Goal: Task Accomplishment & Management: Complete application form

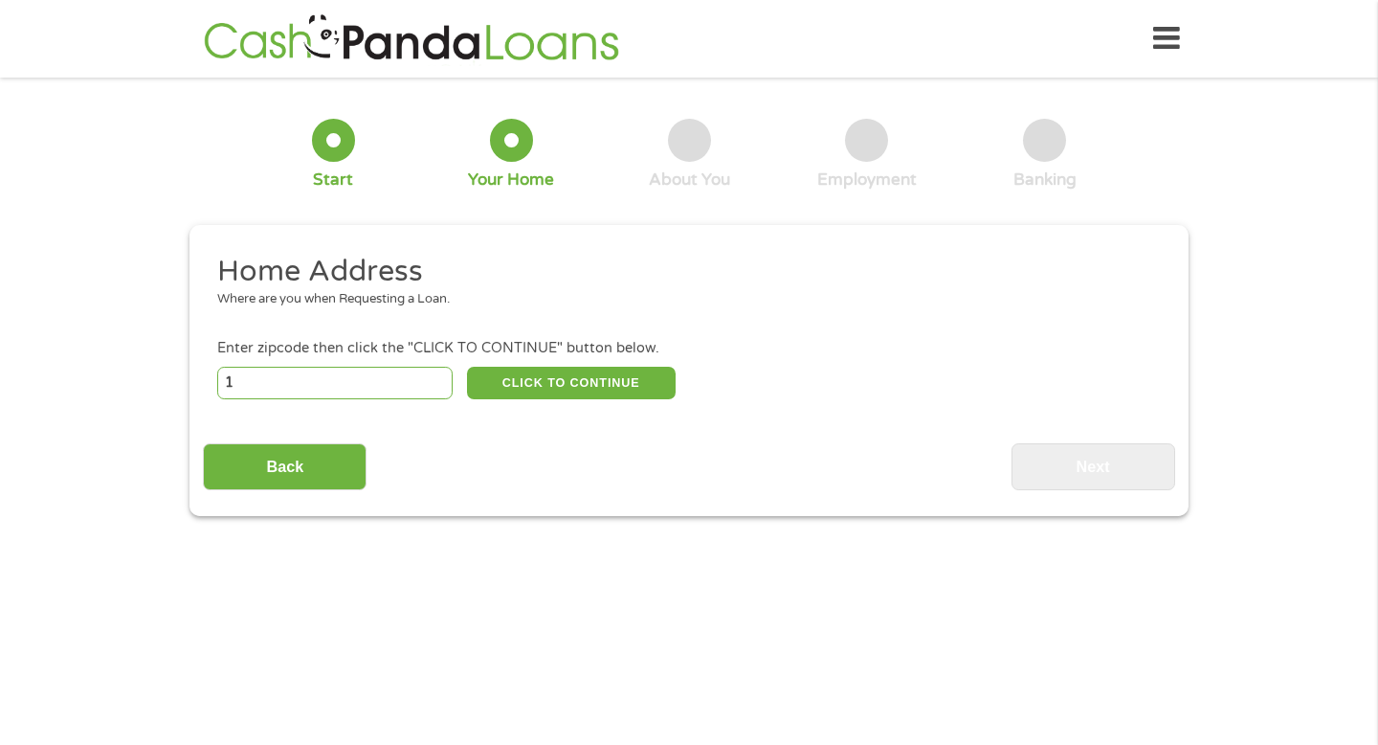
click at [435, 377] on input "1" at bounding box center [335, 383] width 236 height 33
type input "1500"
click at [583, 382] on button "CLICK TO CONTINUE" at bounding box center [571, 383] width 209 height 33
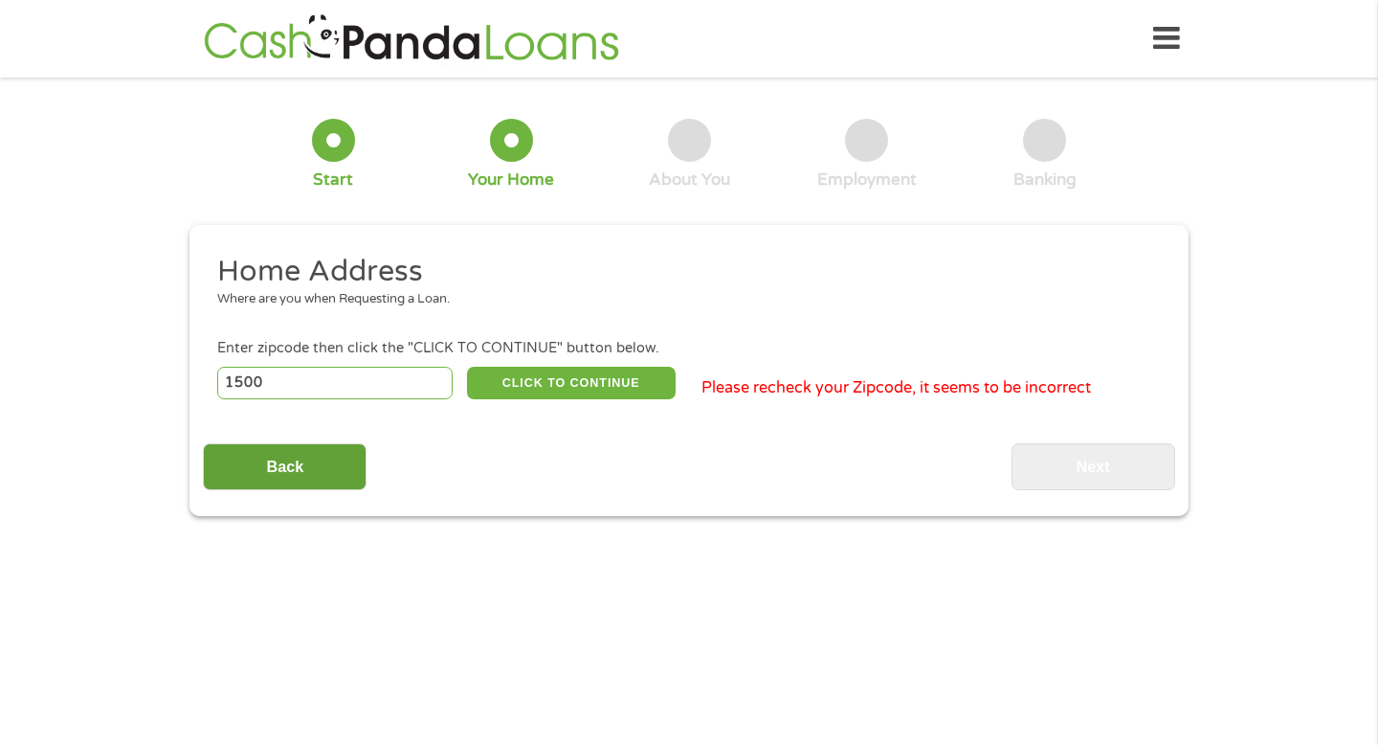
click at [301, 483] on input "Back" at bounding box center [285, 466] width 164 height 47
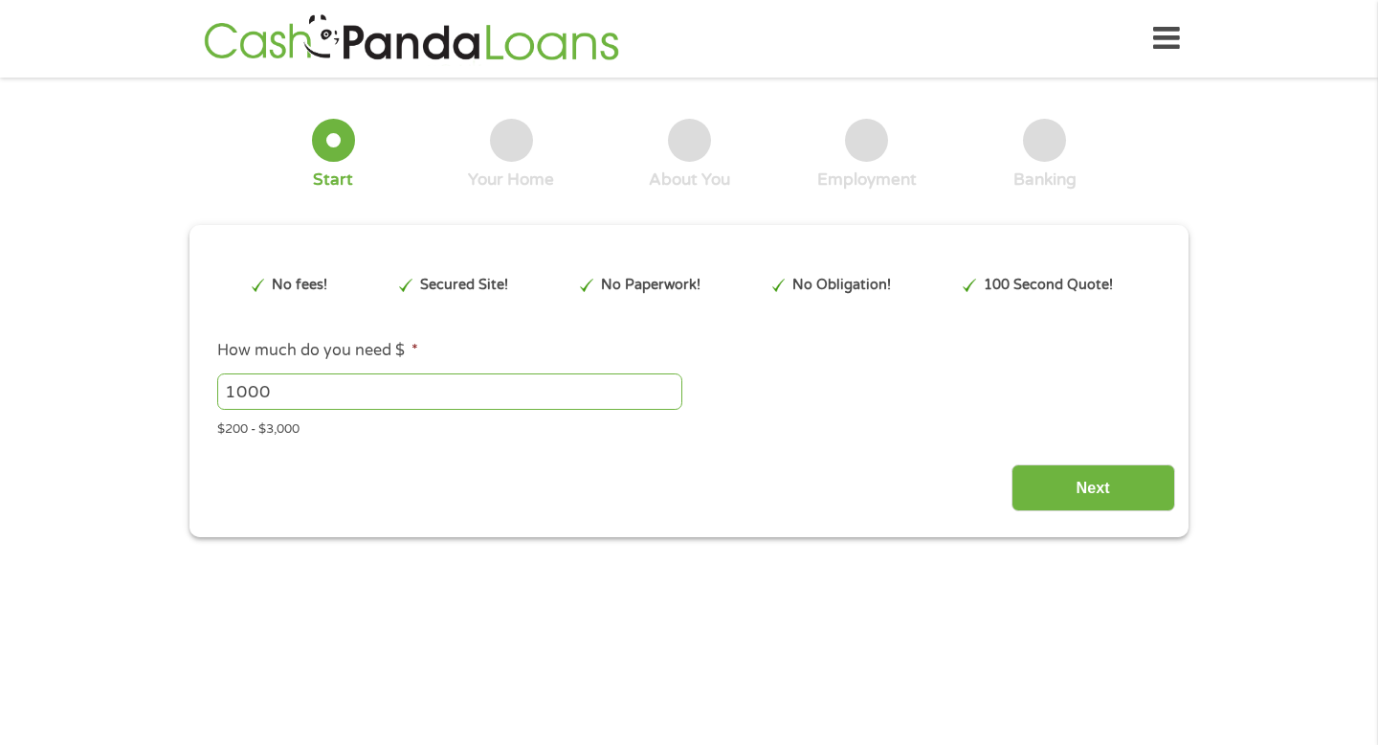
scroll to position [8, 8]
click at [287, 396] on input "1000" at bounding box center [449, 391] width 465 height 36
type input "1"
type input "1500"
click at [368, 480] on div "Next" at bounding box center [688, 481] width 971 height 60
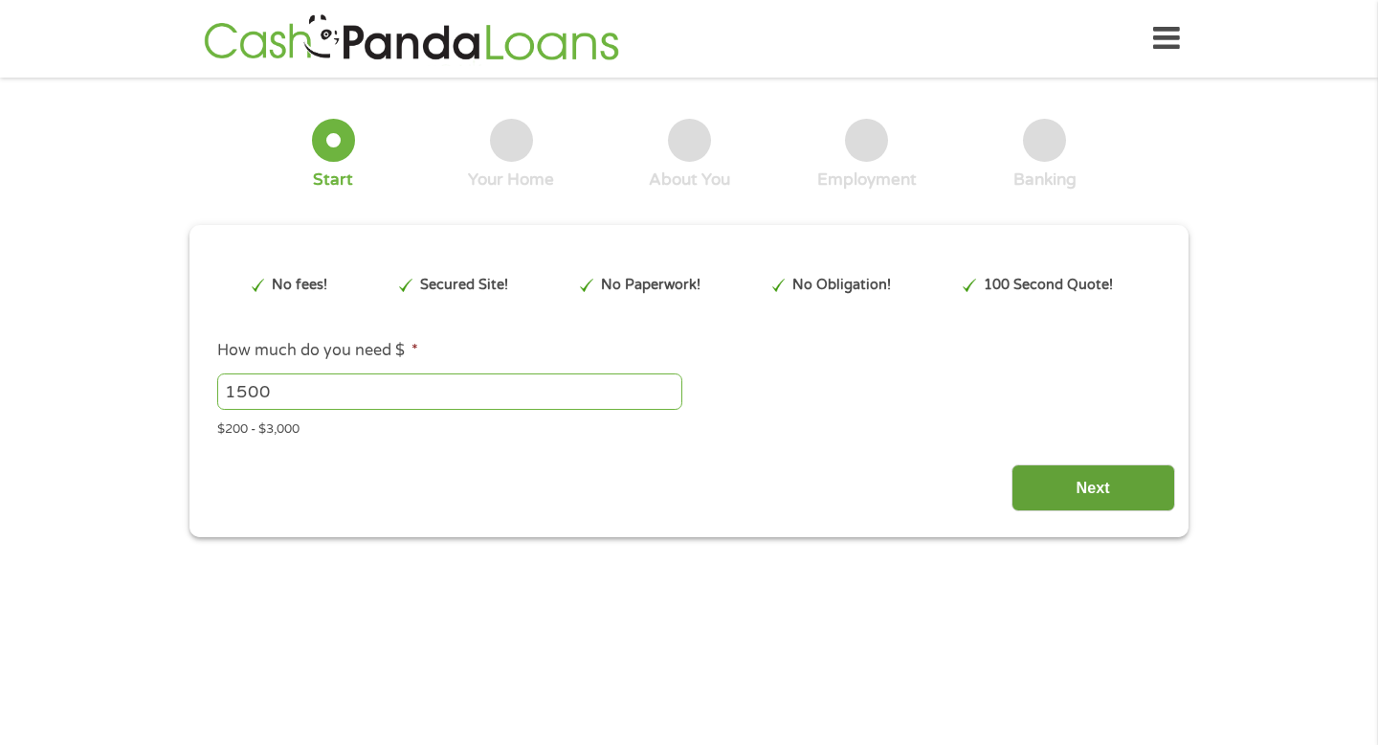
click at [1063, 482] on input "Next" at bounding box center [1094, 487] width 164 height 47
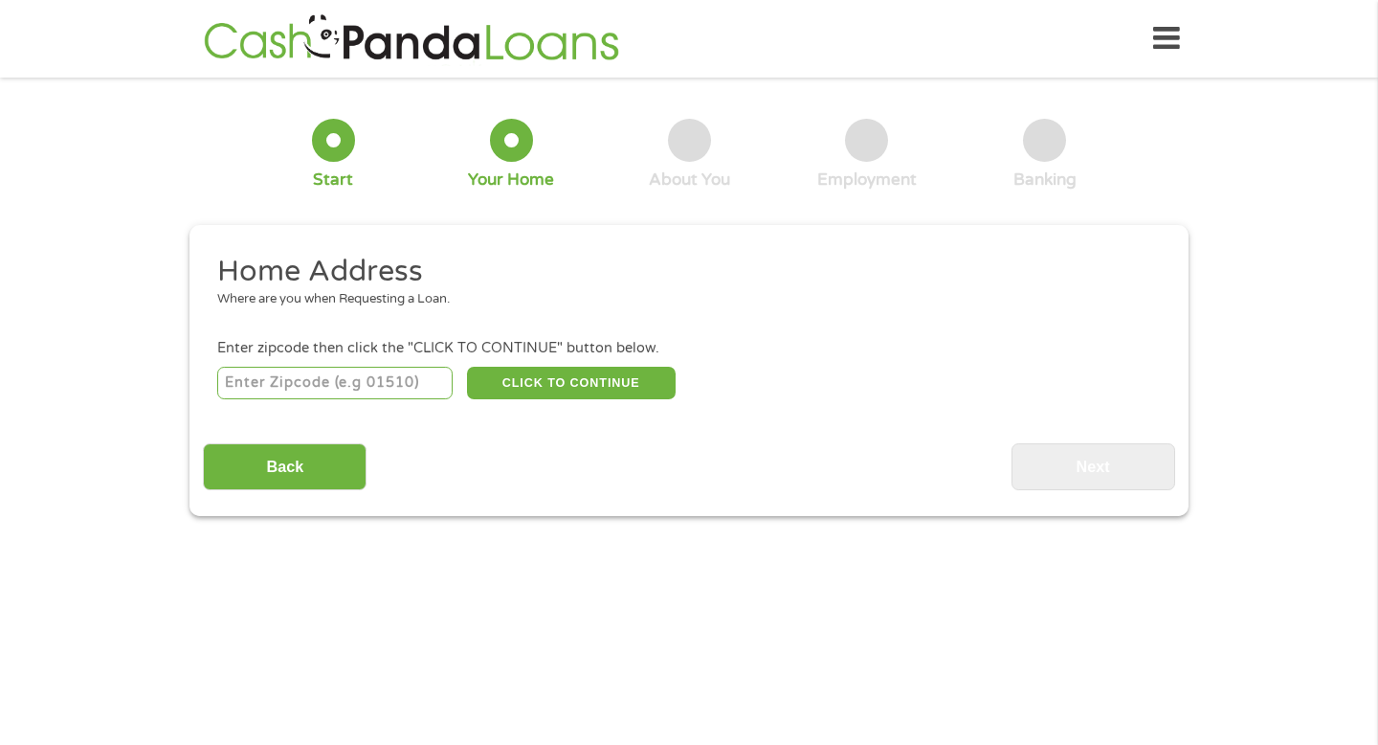
click at [419, 378] on input "number" at bounding box center [335, 383] width 236 height 33
type input "46402"
click at [534, 363] on div "46402 CLICK TO CONTINUE Please recheck your Zipcode, it seems to be Incorrect" at bounding box center [689, 382] width 944 height 39
click at [534, 391] on button "CLICK TO CONTINUE" at bounding box center [571, 383] width 209 height 33
type input "46402"
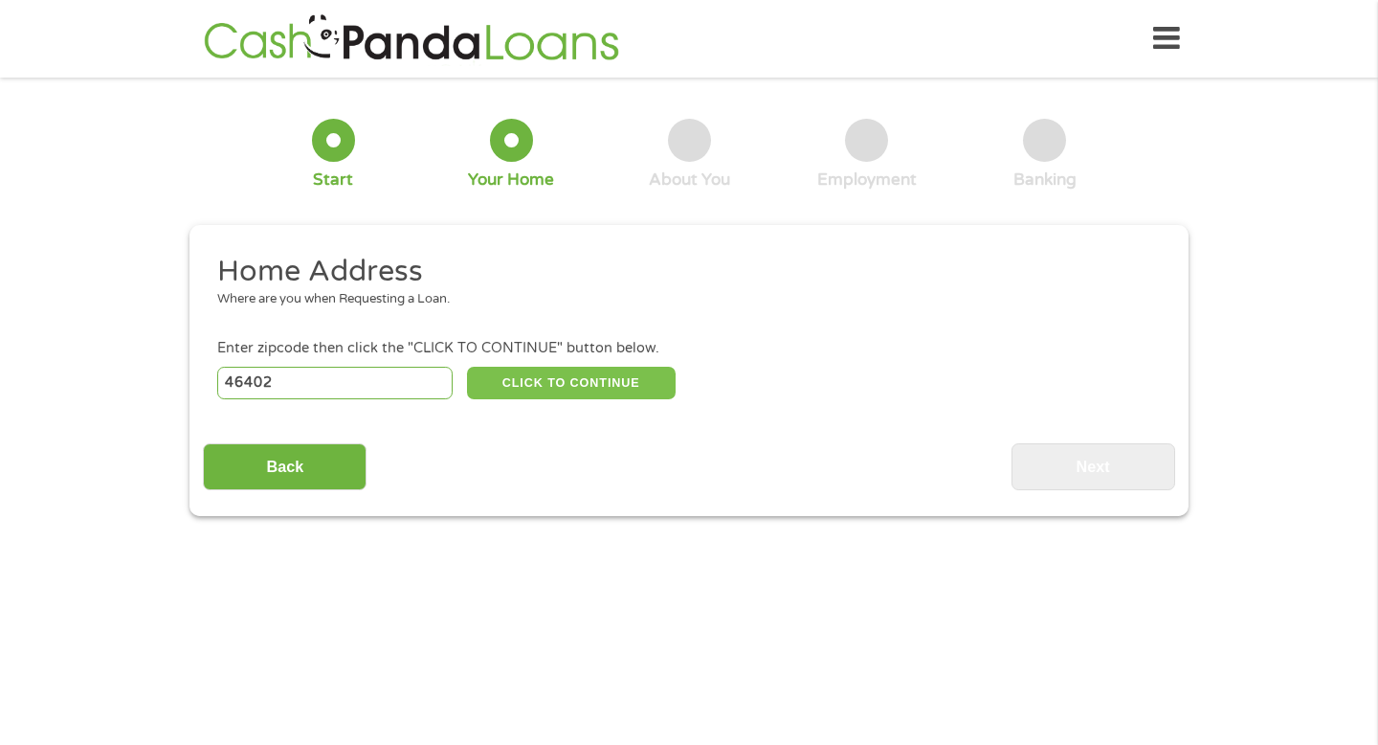
type input "[PERSON_NAME]"
select select "[US_STATE]"
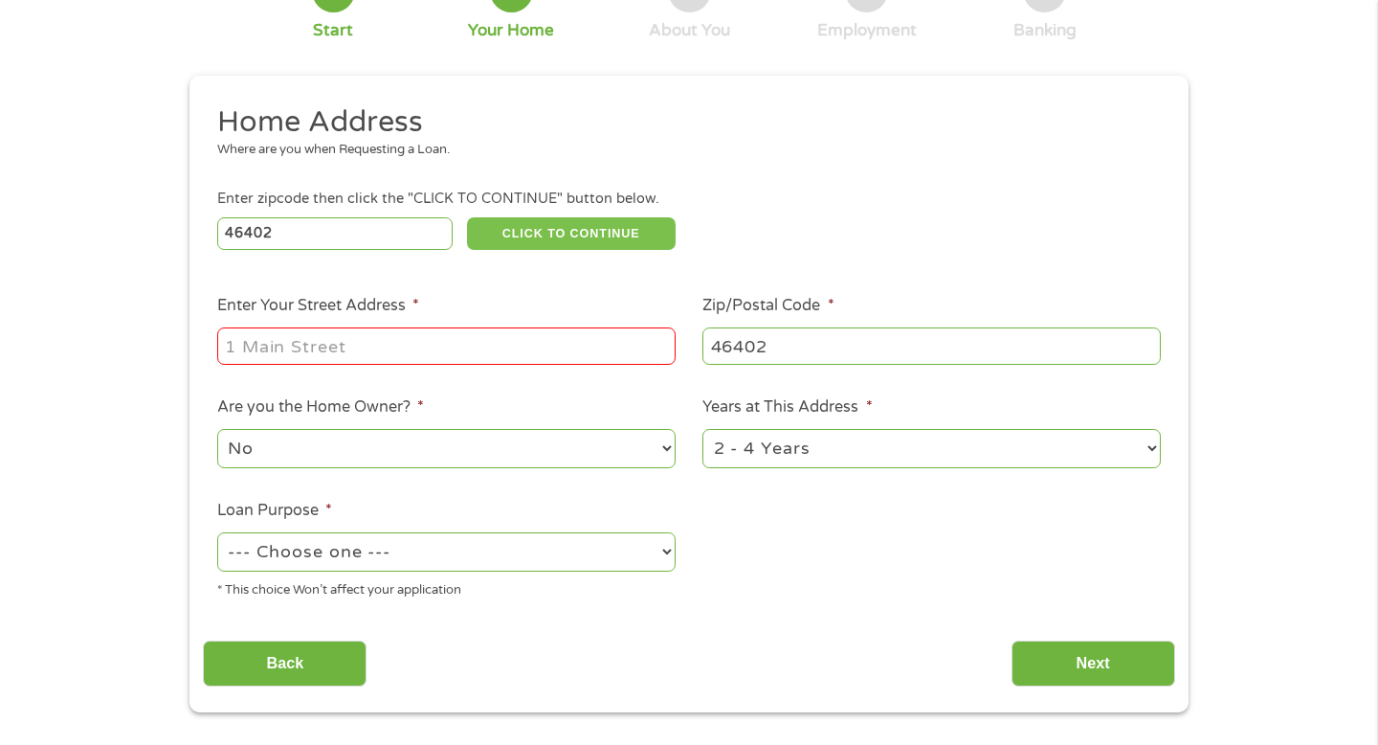
scroll to position [324, 0]
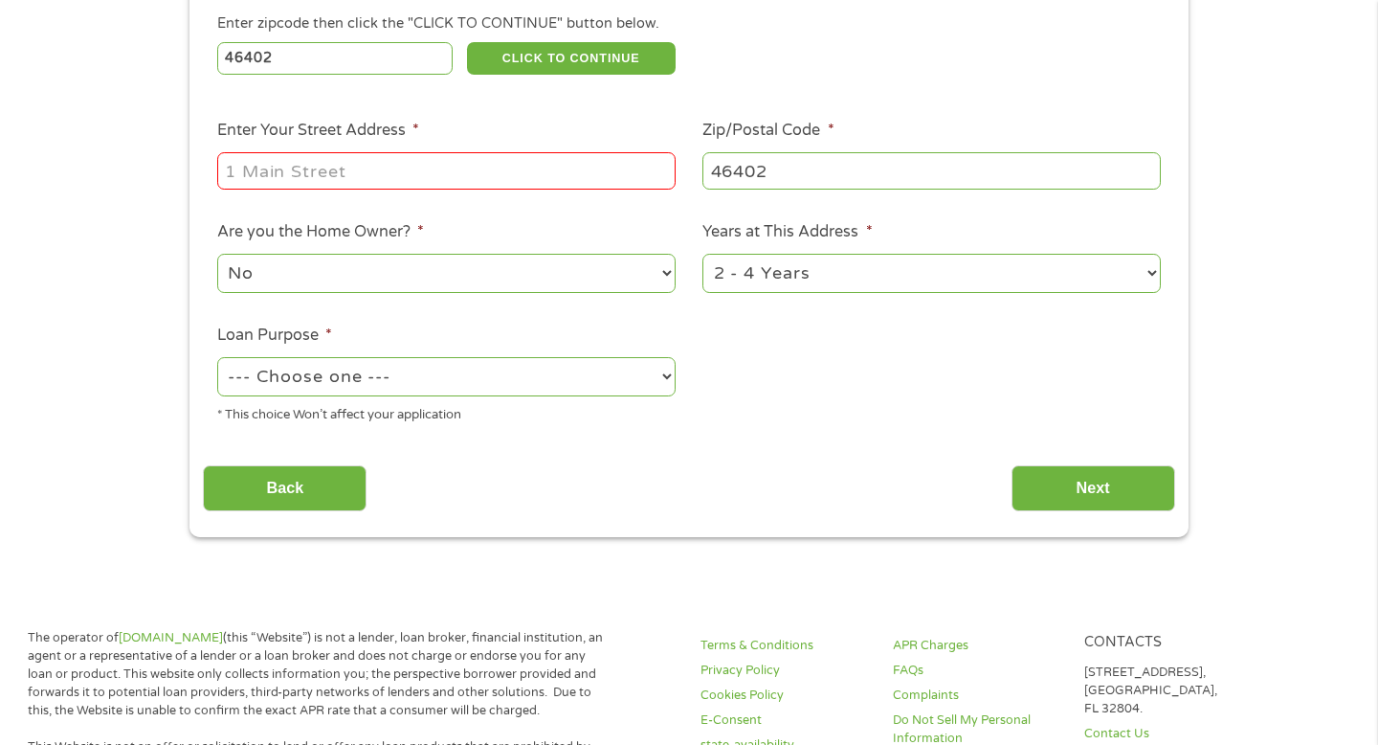
click at [576, 291] on select "No Yes" at bounding box center [446, 273] width 458 height 39
select select "yes"
click at [217, 255] on select "No Yes" at bounding box center [446, 273] width 458 height 39
click at [552, 383] on select "--- Choose one --- Pay Bills Debt Consolidation Home Improvement Major Purchase…" at bounding box center [446, 376] width 458 height 39
select select "paybills"
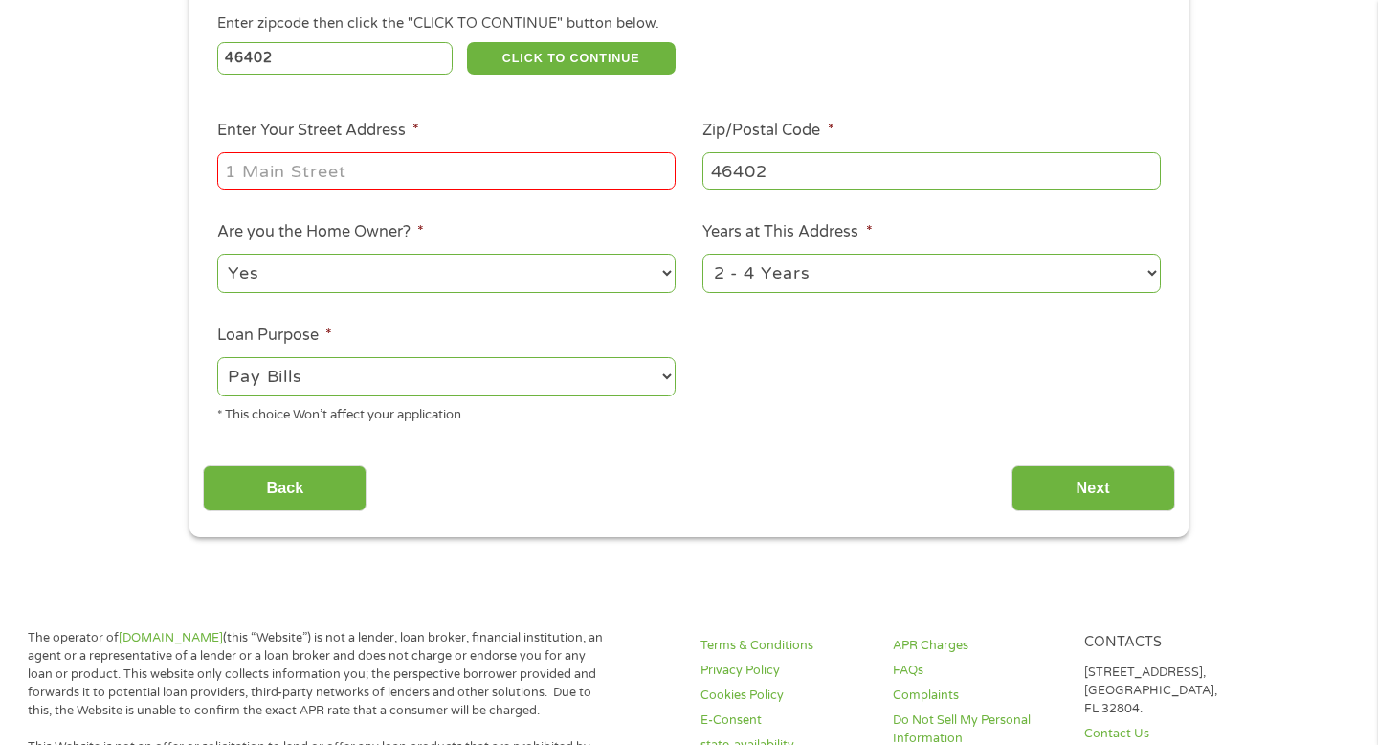
click at [217, 358] on select "--- Choose one --- Pay Bills Debt Consolidation Home Improvement Major Purchase…" at bounding box center [446, 376] width 458 height 39
click at [827, 273] on select "1 Year or less 1 - 2 Years 2 - 4 Years Over 4 Years" at bounding box center [931, 273] width 458 height 39
click at [422, 173] on input "Enter Your Street Address *" at bounding box center [446, 170] width 458 height 36
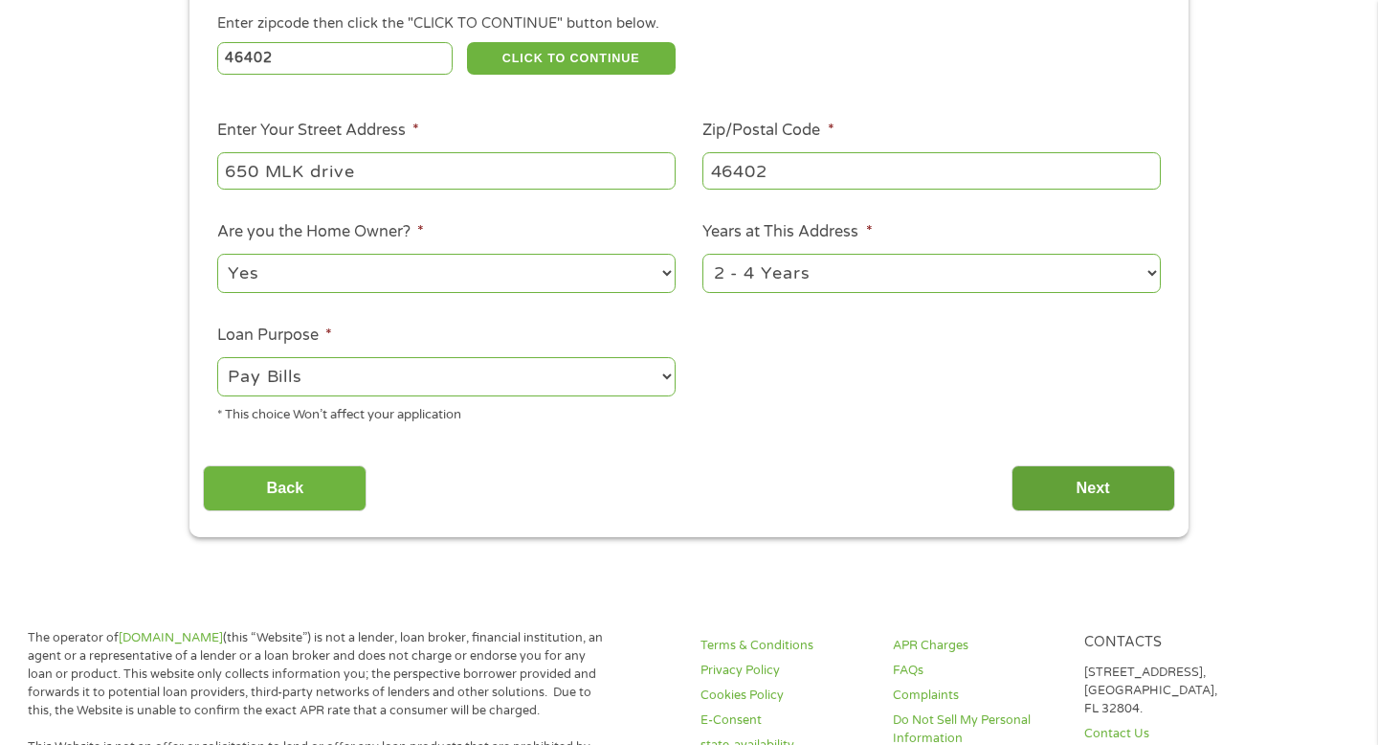
type input "650 MLK drive"
click at [1081, 500] on input "Next" at bounding box center [1094, 488] width 164 height 47
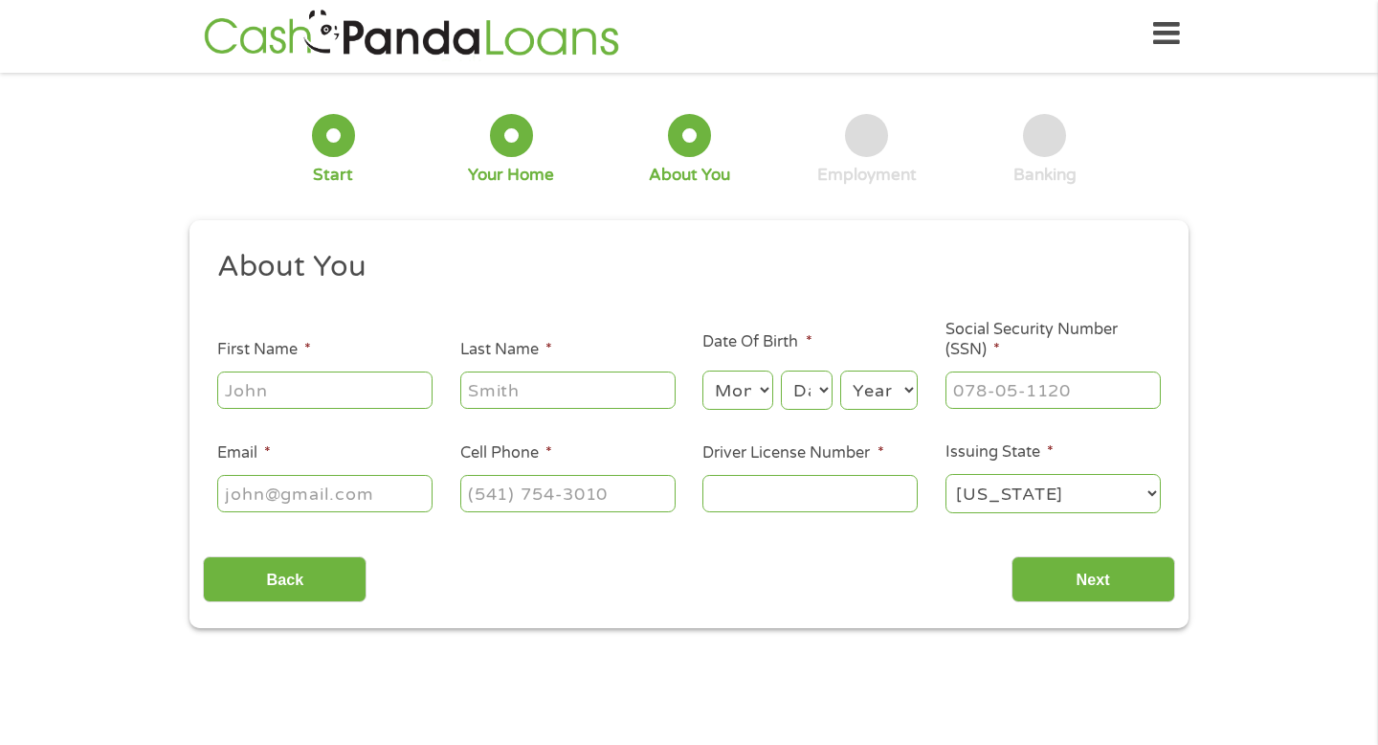
scroll to position [0, 0]
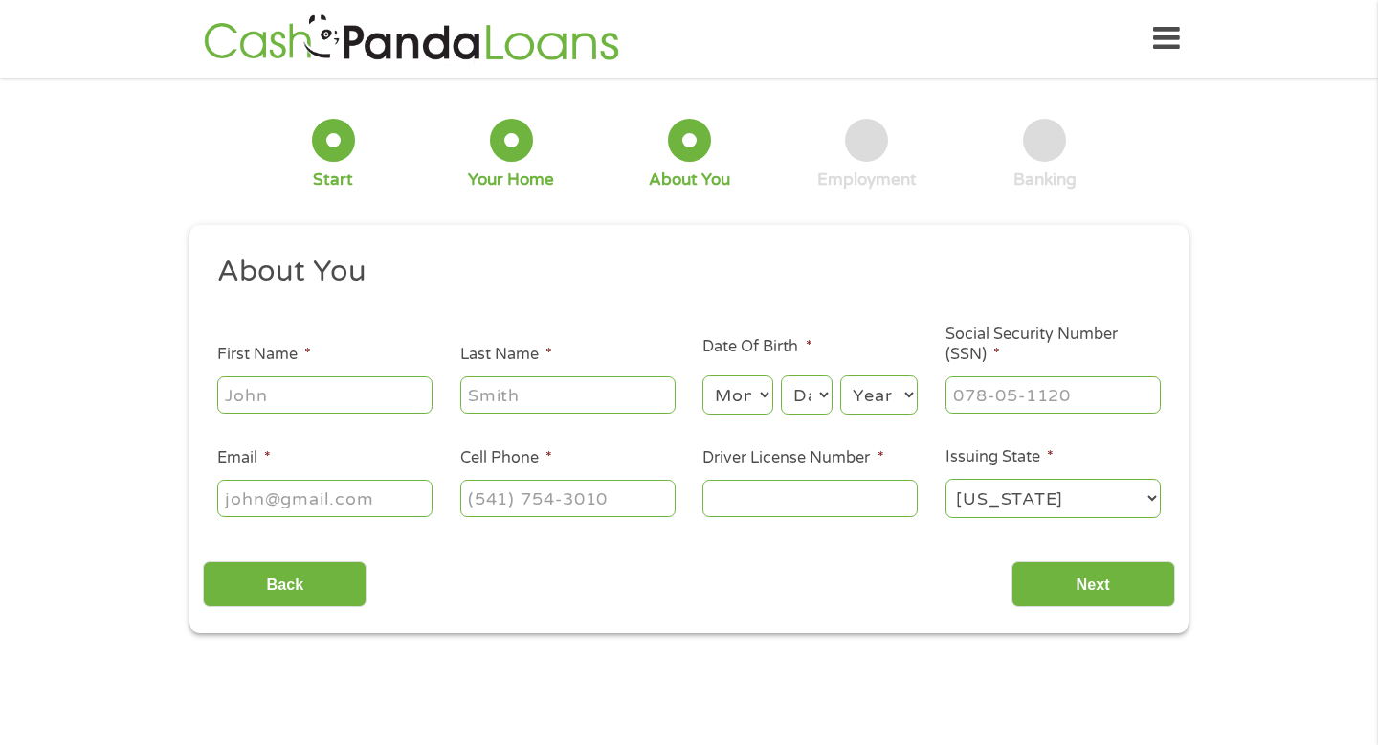
click at [277, 397] on input "First Name *" at bounding box center [324, 394] width 215 height 36
type input "[PERSON_NAME]"
click at [492, 390] on input "Last Name *" at bounding box center [567, 394] width 215 height 36
type input "brown"
click at [752, 395] on select "Month 1 2 3 4 5 6 7 8 9 10 11 12" at bounding box center [737, 394] width 70 height 39
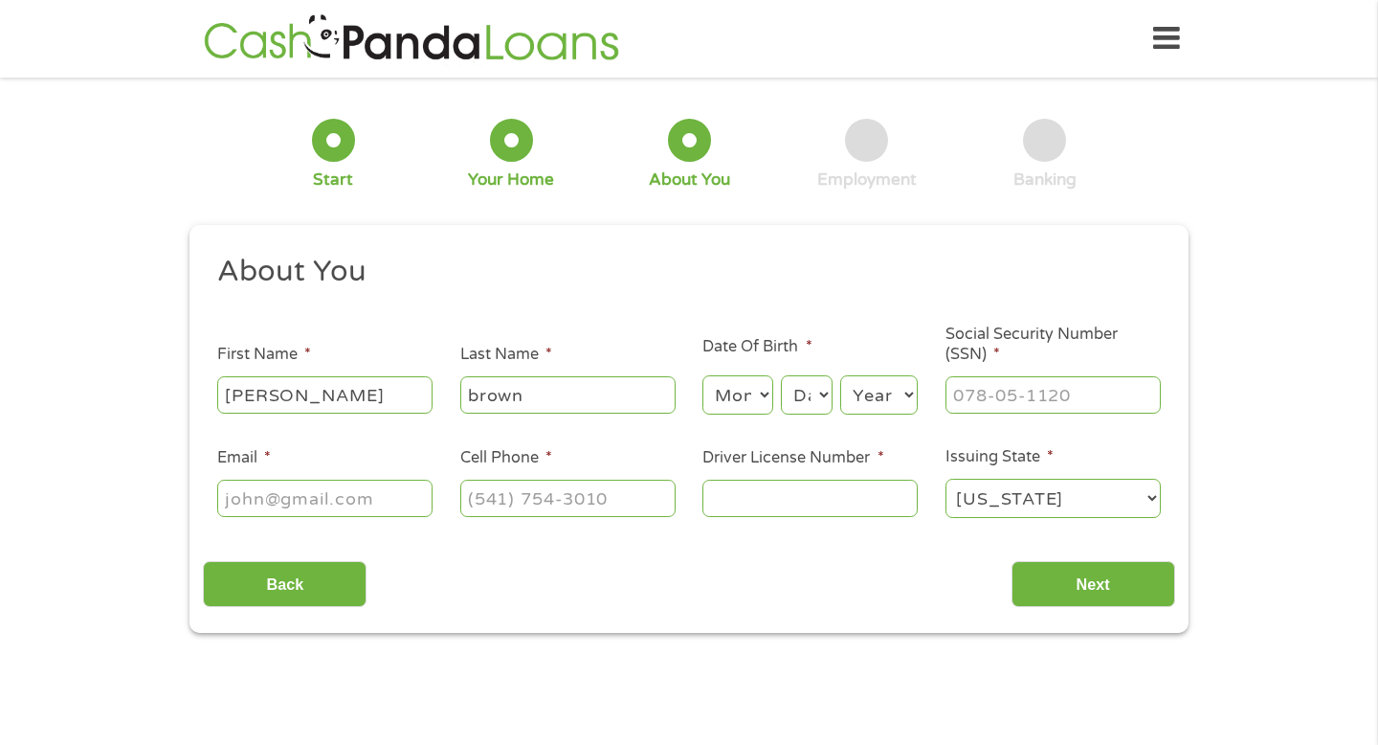
select select "11"
click at [702, 376] on select "Month 1 2 3 4 5 6 7 8 9 10 11 12" at bounding box center [737, 394] width 70 height 39
click at [807, 403] on select "Day 1 2 3 4 5 6 7 8 9 10 11 12 13 14 15 16 17 18 19 20 21 22 23 24 25 26 27 28 …" at bounding box center [807, 394] width 52 height 39
click at [781, 376] on select "Day 1 2 3 4 5 6 7 8 9 10 11 12 13 14 15 16 17 18 19 20 21 22 23 24 25 26 27 28 …" at bounding box center [807, 394] width 52 height 39
click at [813, 393] on select "Day 1 2 3 4 5 6 7 8 9 10 11 12 13 14 15 16 17 18 19 20 21 22 23 24 25 26 27 28 …" at bounding box center [807, 394] width 52 height 39
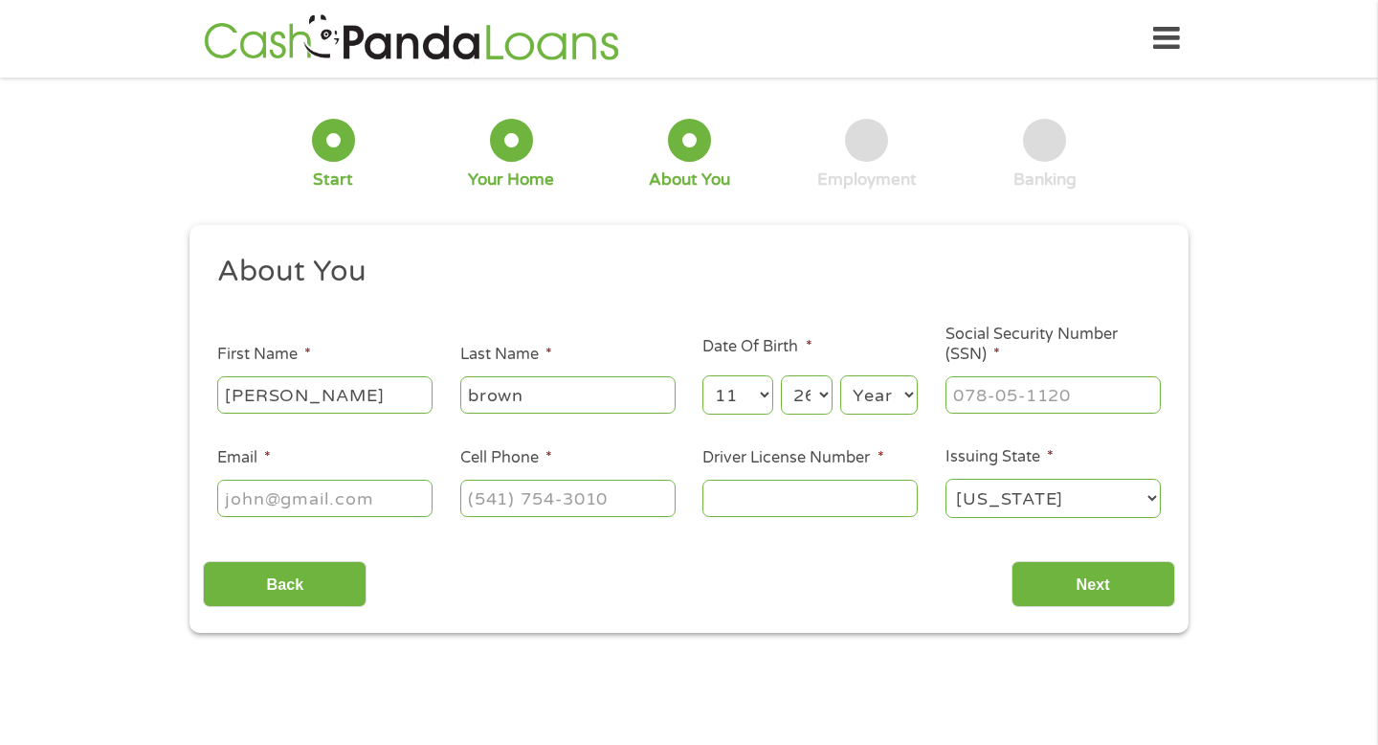
select select "25"
click at [781, 376] on select "Day 1 2 3 4 5 6 7 8 9 10 11 12 13 14 15 16 17 18 19 20 21 22 23 24 25 26 27 28 …" at bounding box center [807, 394] width 52 height 39
click at [860, 412] on select "Year [DATE] 2006 2005 2004 2003 2002 2001 2000 1999 1998 1997 1996 1995 1994 19…" at bounding box center [879, 394] width 78 height 39
select select "1985"
click at [840, 376] on select "Year [DATE] 2006 2005 2004 2003 2002 2001 2000 1999 1998 1997 1996 1995 1994 19…" at bounding box center [879, 394] width 78 height 39
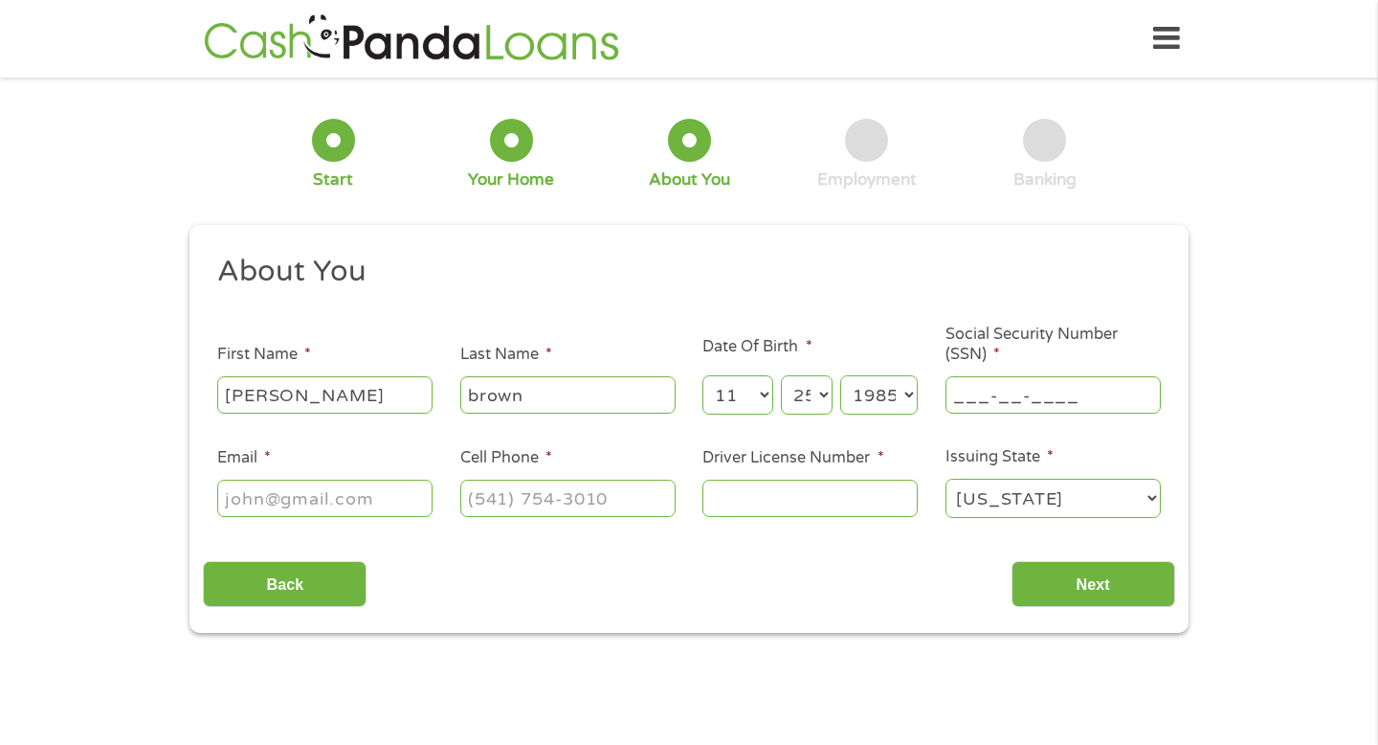
click at [1015, 390] on input "___-__-____" at bounding box center [1053, 394] width 215 height 36
type input "332-76-7741"
click at [351, 516] on input "Email *" at bounding box center [324, 497] width 215 height 36
type input "[EMAIL_ADDRESS][DOMAIN_NAME]"
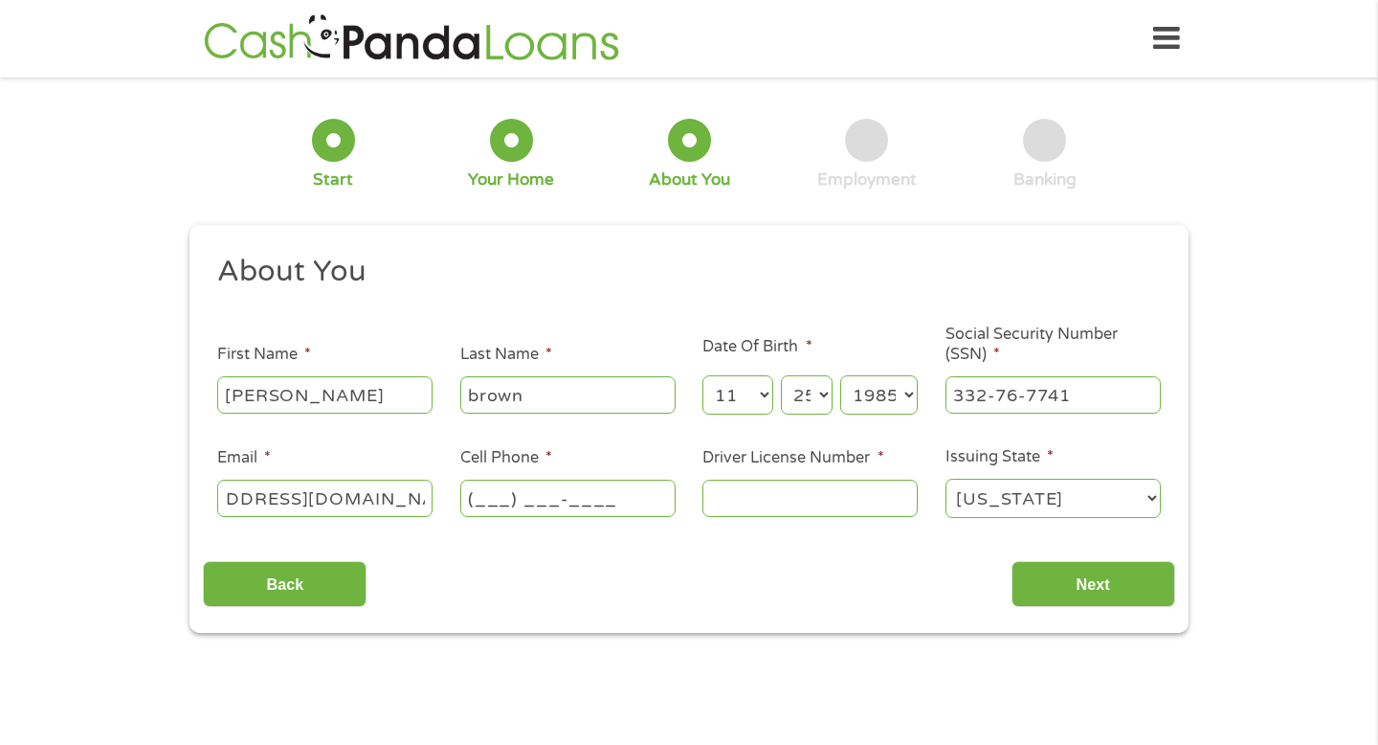
click at [479, 507] on input "(___) ___-____" at bounding box center [567, 497] width 215 height 36
type input "[PHONE_NUMBER]"
click at [773, 487] on input "Driver License Number *" at bounding box center [809, 497] width 215 height 36
type input "9370182361"
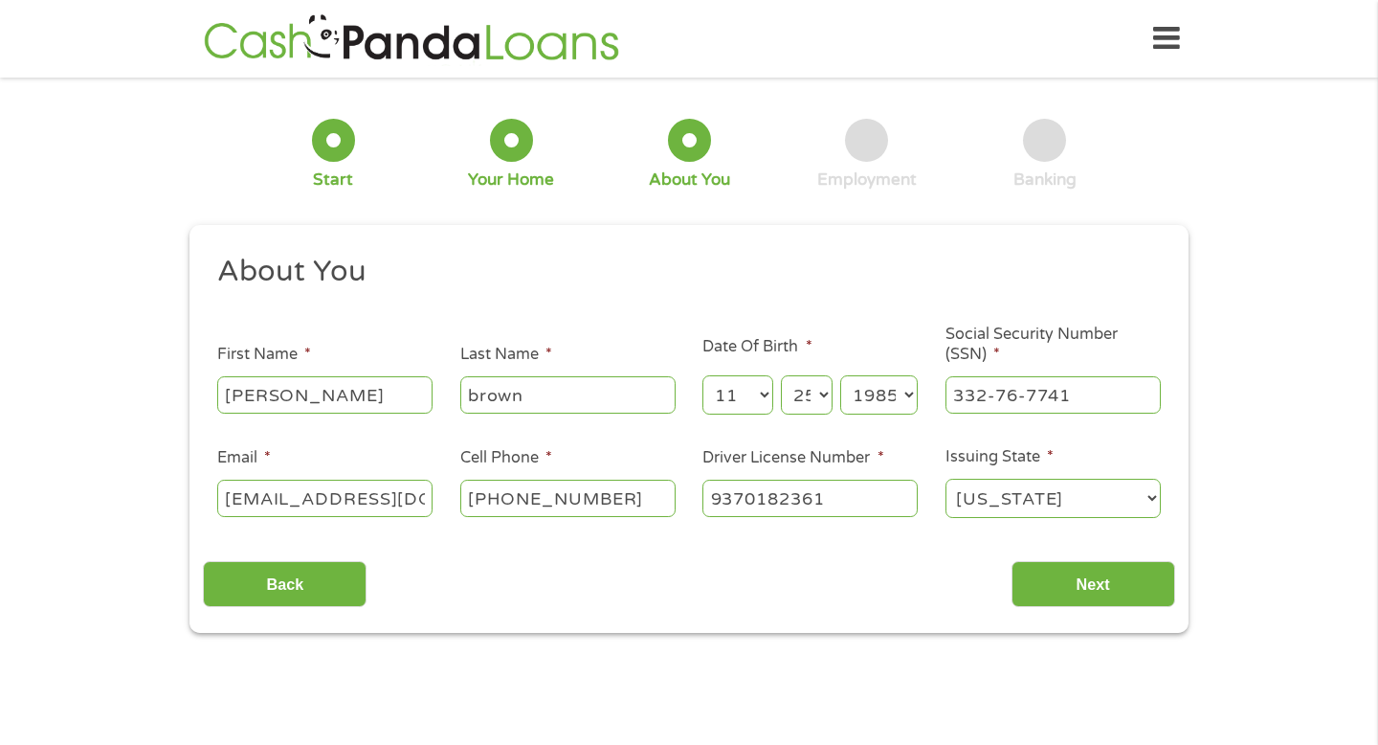
click at [1080, 617] on div "This field is hidden when viewing the form gclid This field is hidden when view…" at bounding box center [688, 429] width 999 height 409
click at [1078, 591] on input "Next" at bounding box center [1094, 584] width 164 height 47
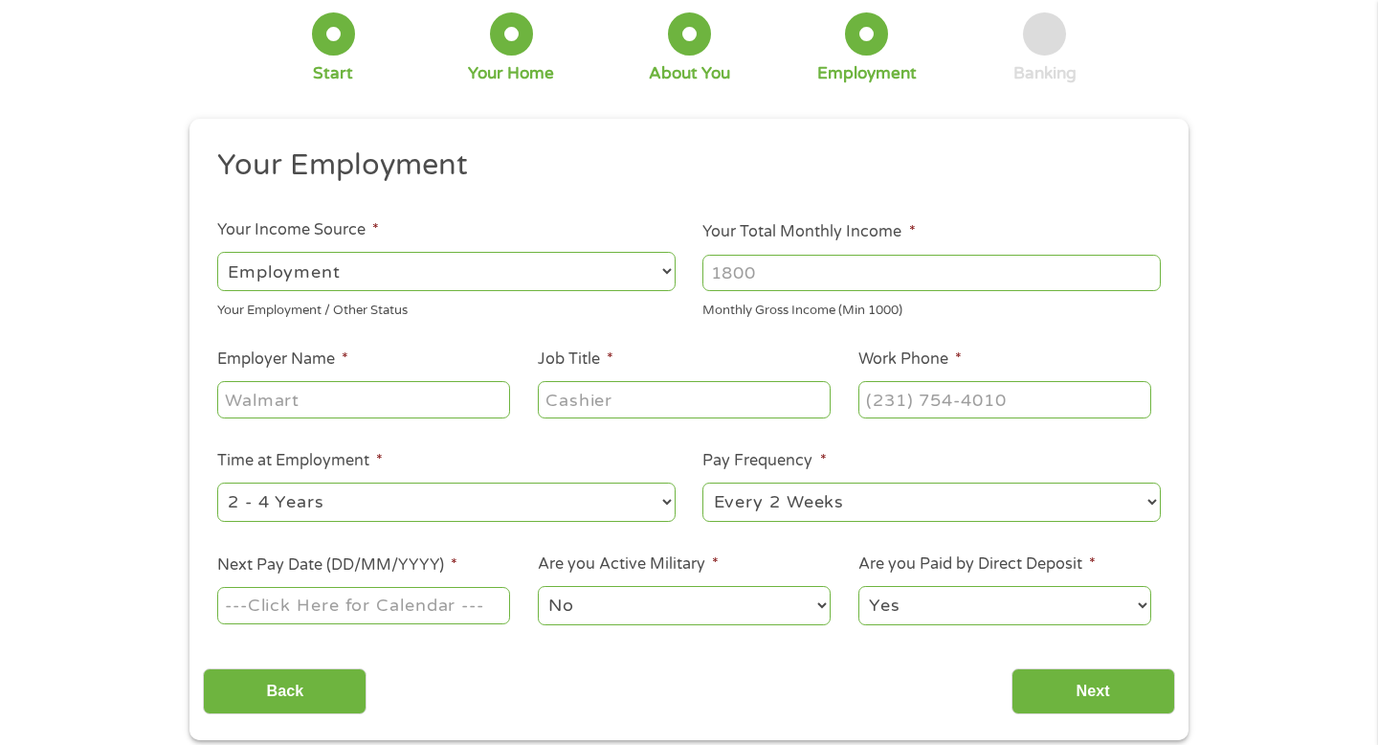
scroll to position [109, 0]
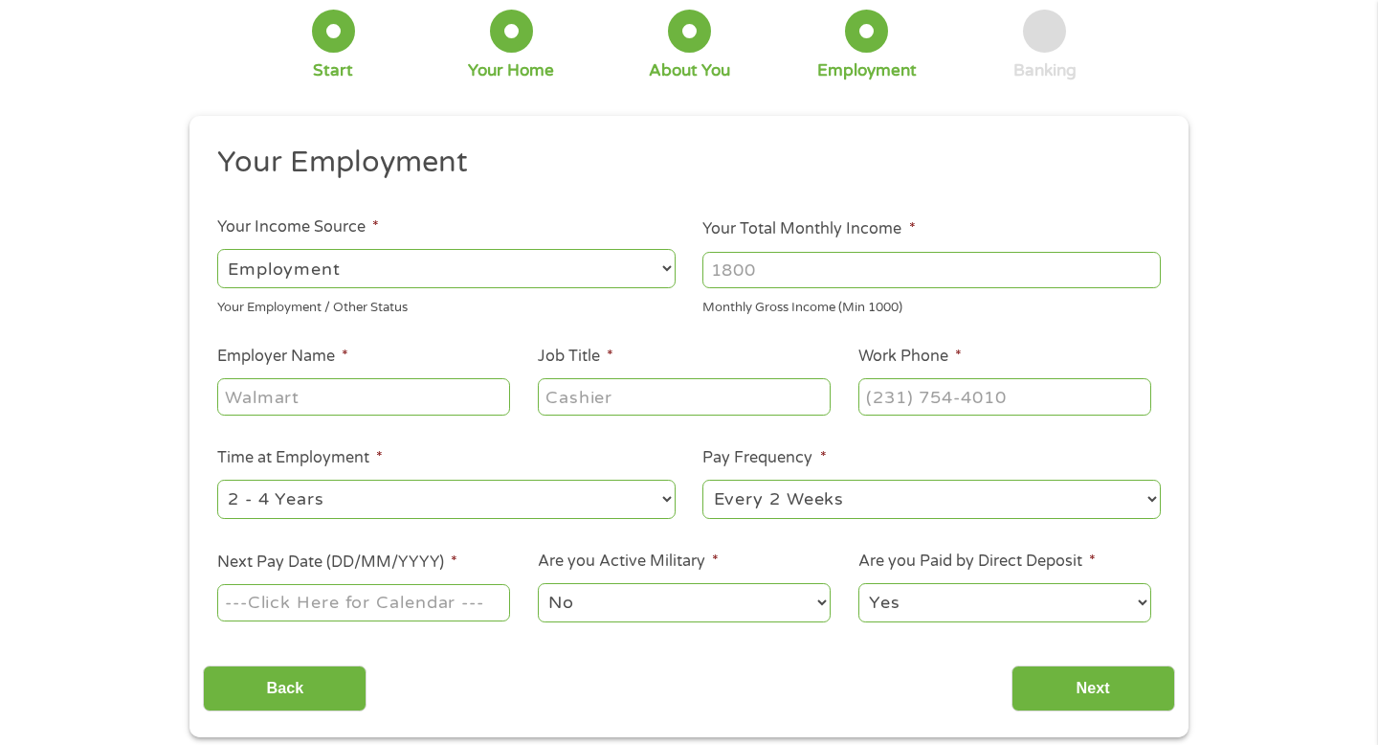
click at [882, 271] on input "Your Total Monthly Income *" at bounding box center [931, 270] width 458 height 36
type input "4582.00"
click at [383, 402] on input "Employer Name *" at bounding box center [363, 396] width 293 height 36
type input "160 Driving Academy"
click at [599, 403] on input "Job Title *" at bounding box center [684, 396] width 293 height 36
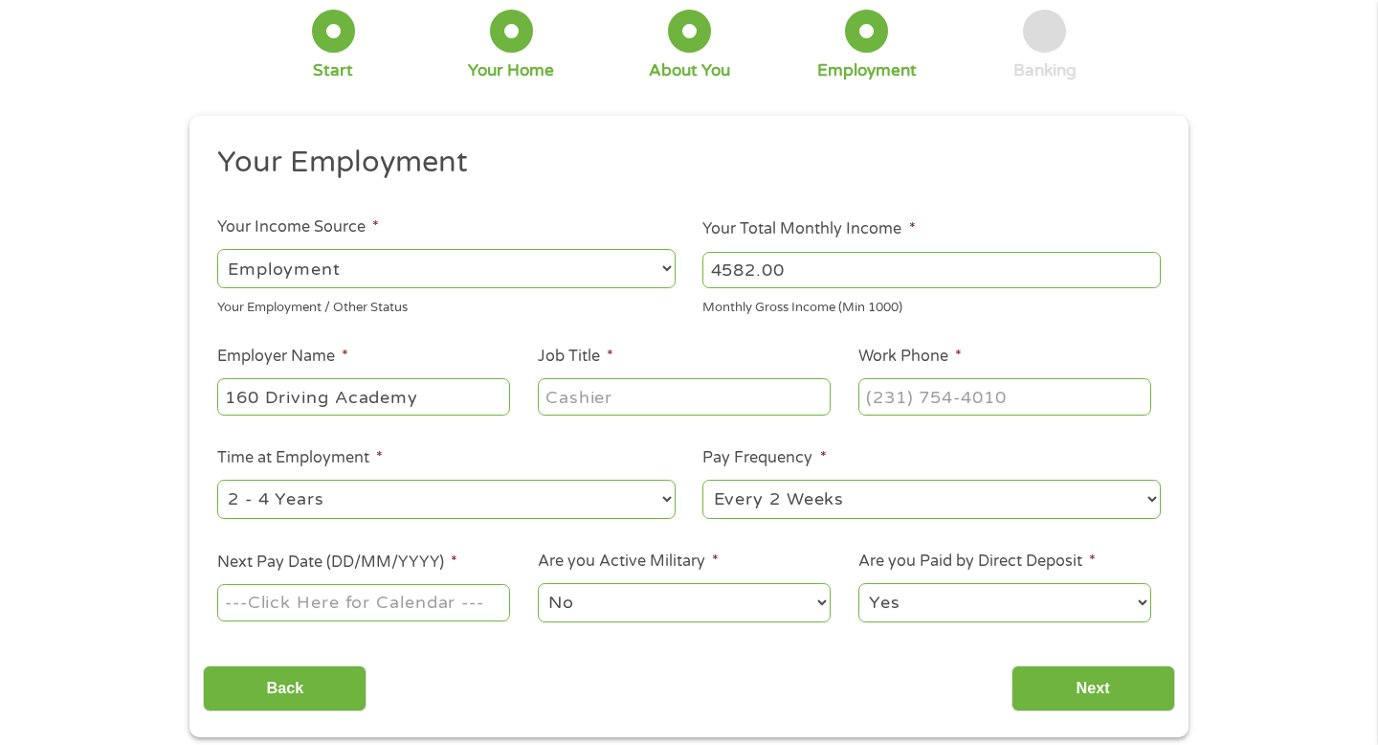
type input "i"
type input "u"
type input "b"
type input "Business development specialist"
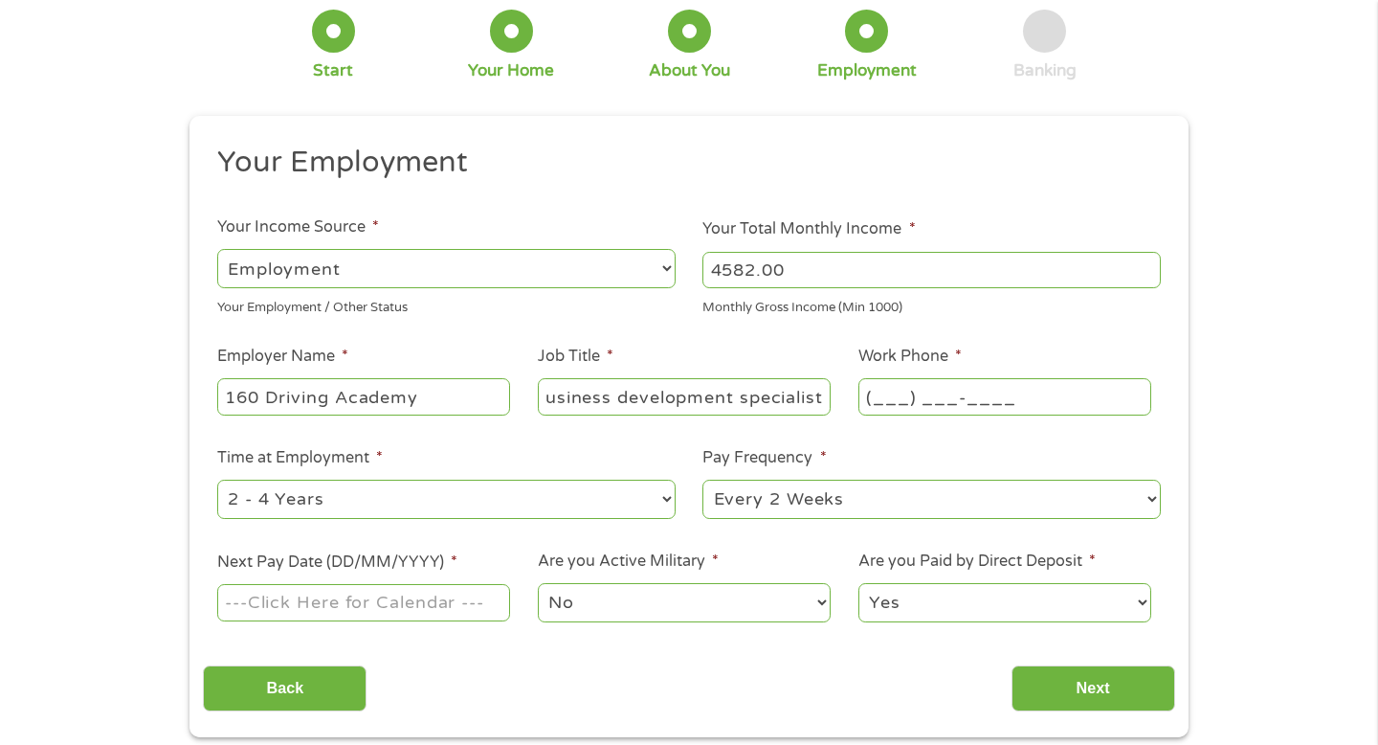
click at [882, 390] on input "(___) ___-____" at bounding box center [1004, 396] width 293 height 36
type input "[PHONE_NUMBER]"
click at [589, 503] on select "--- Choose one --- 1 Year or less 1 - 2 Years 2 - 4 Years Over 4 Years" at bounding box center [446, 498] width 458 height 39
select select "24months"
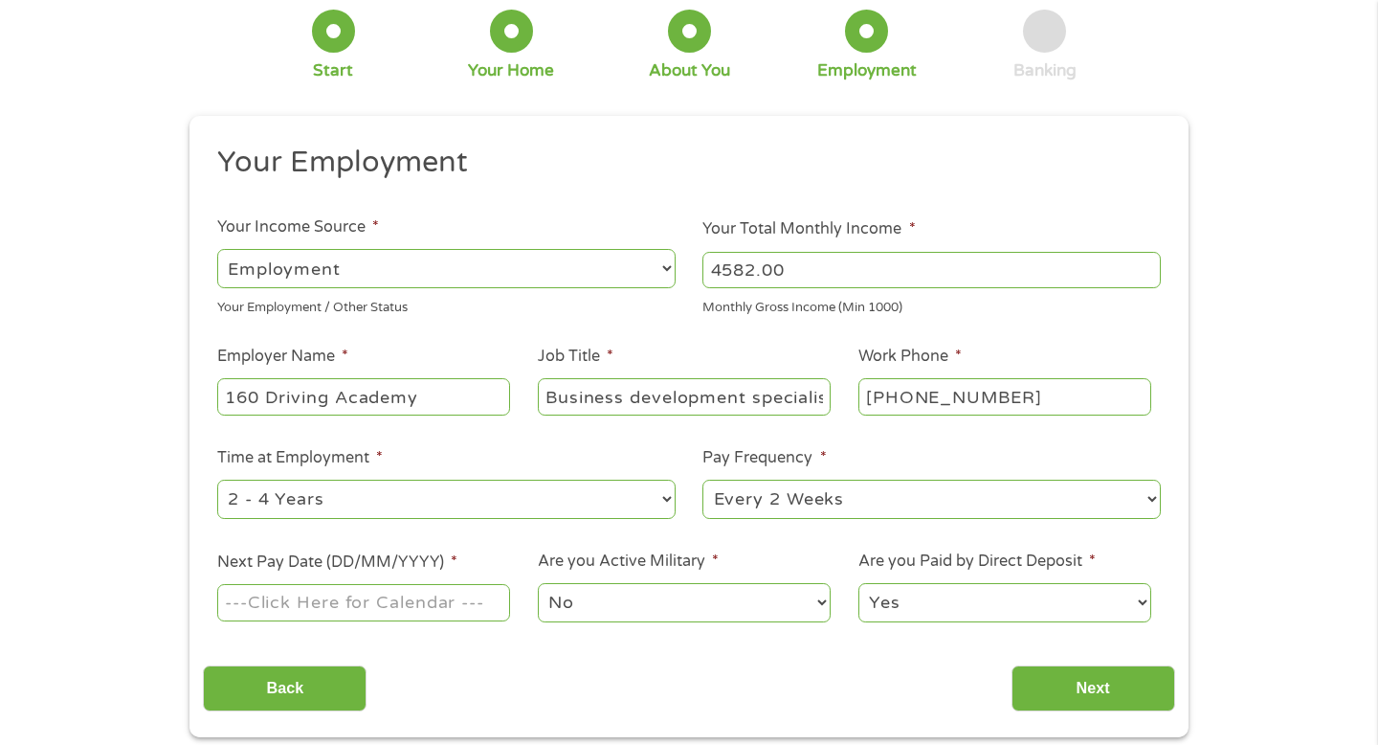
click at [217, 479] on select "--- Choose one --- 1 Year or less 1 - 2 Years 2 - 4 Years Over 4 Years" at bounding box center [446, 498] width 458 height 39
click at [938, 479] on div "--- Choose one --- Every 2 Weeks Every Week Monthly Semi-Monthly" at bounding box center [931, 500] width 458 height 46
click at [937, 515] on select "--- Choose one --- Every 2 Weeks Every Week Monthly Semi-Monthly" at bounding box center [931, 498] width 458 height 39
select select "semimonthly"
click at [702, 479] on select "--- Choose one --- Every 2 Weeks Every Week Monthly Semi-Monthly" at bounding box center [931, 498] width 458 height 39
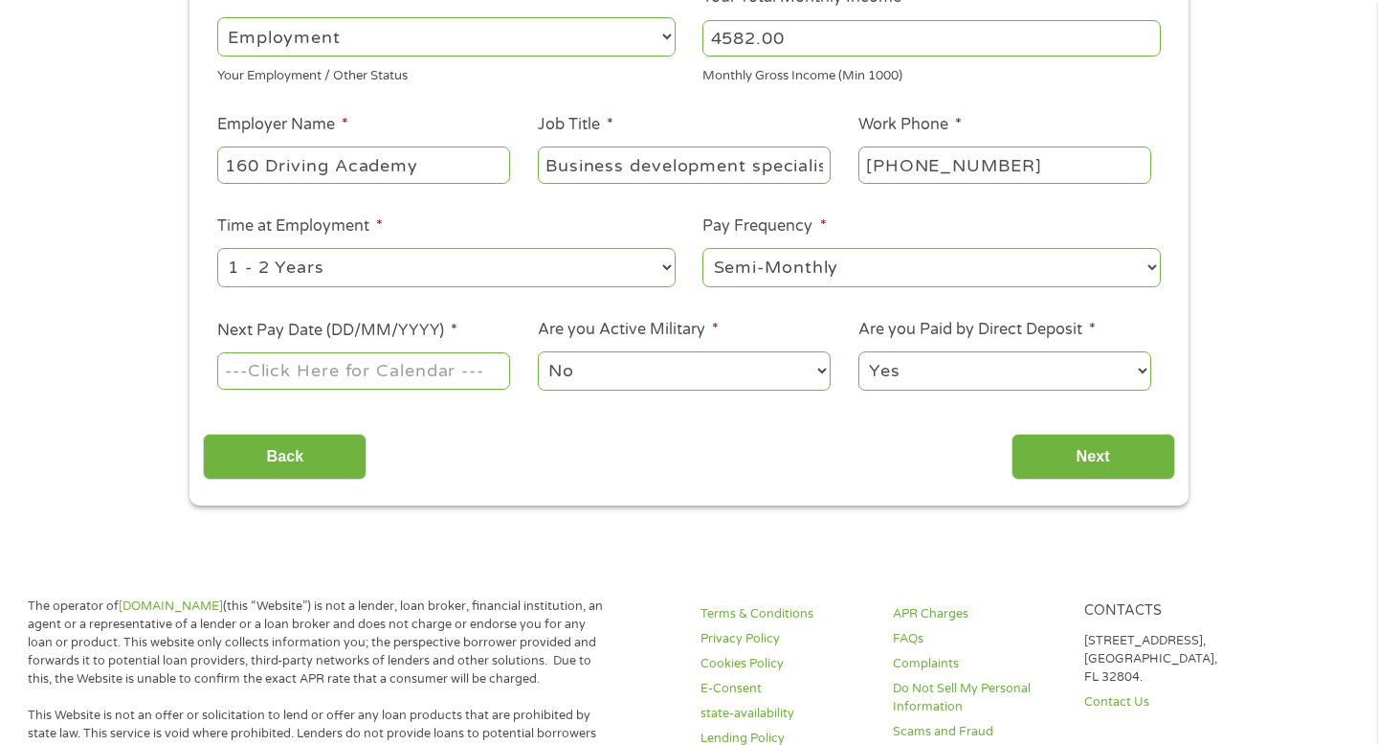
scroll to position [345, 0]
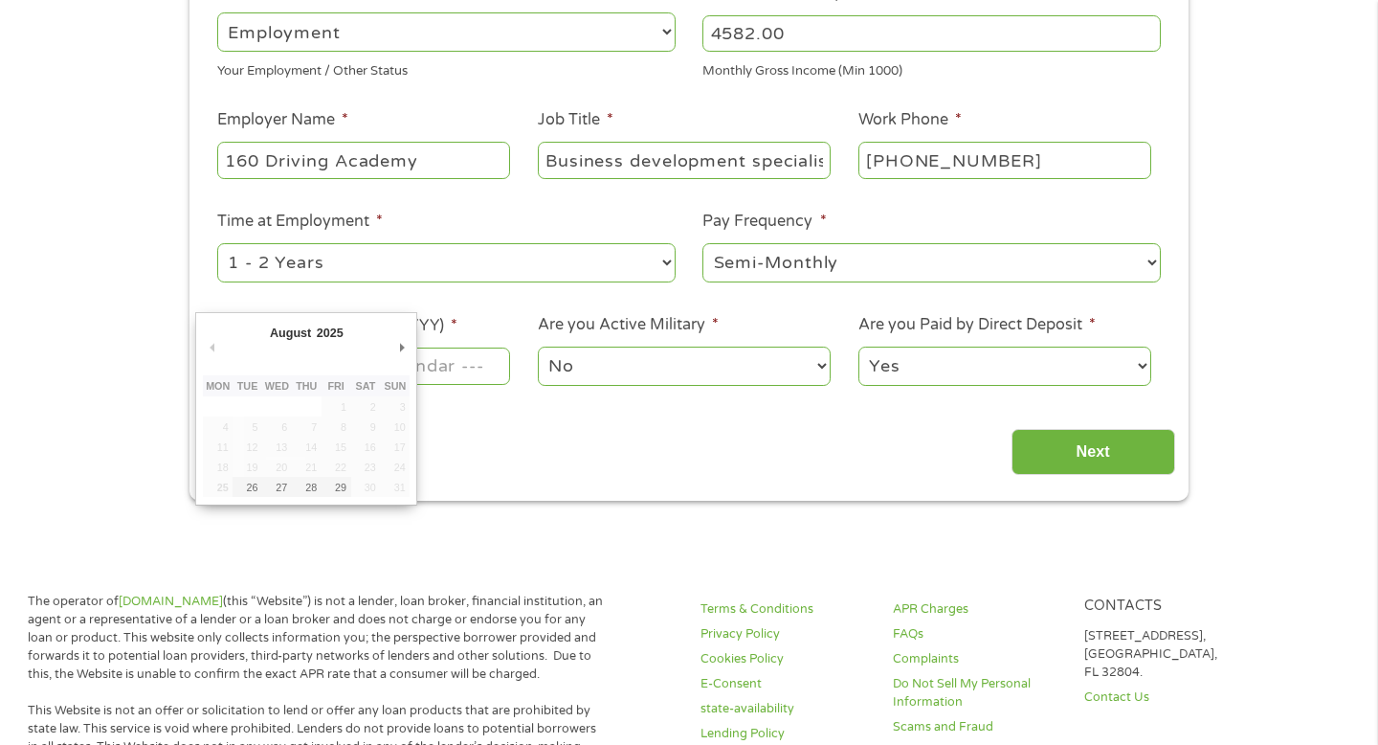
click at [456, 364] on input "Next Pay Date (DD/MM/YYYY) *" at bounding box center [363, 365] width 293 height 36
type input "[DATE]"
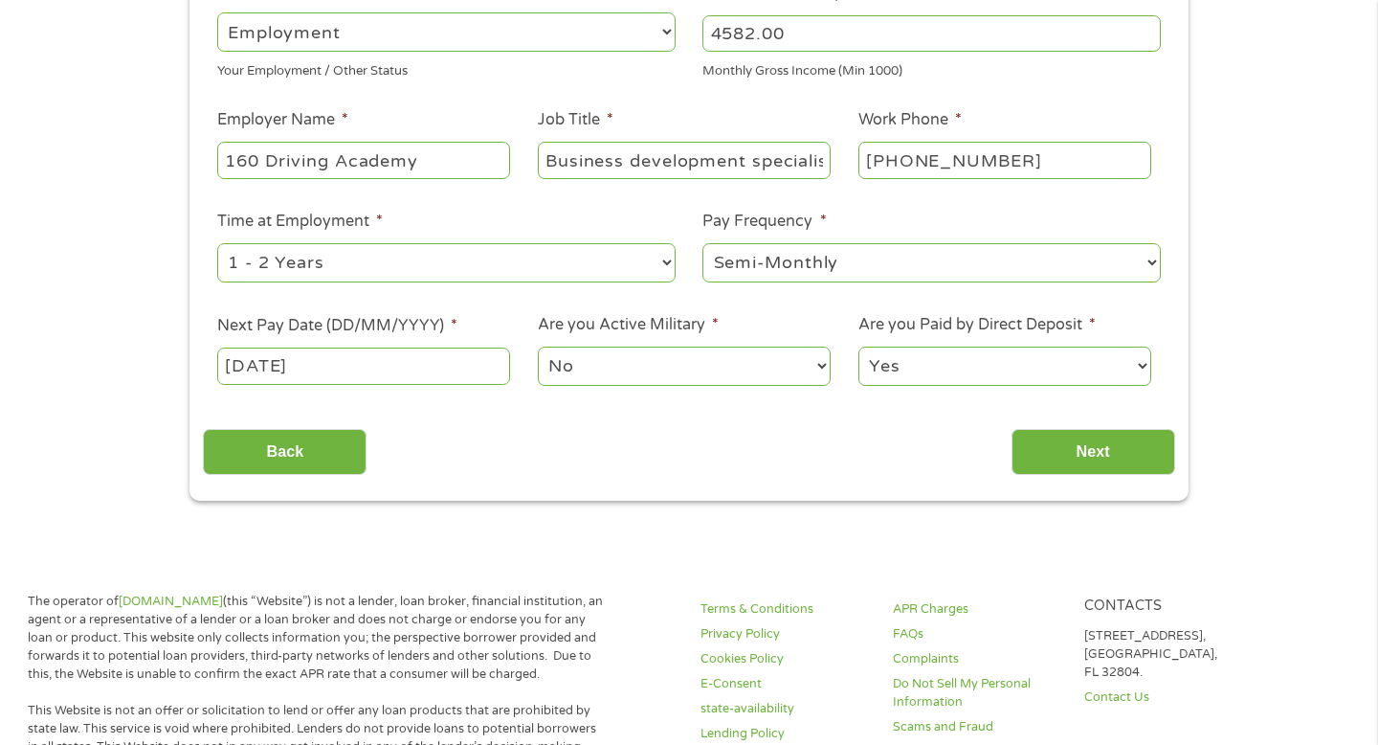
click at [939, 367] on select "Yes No" at bounding box center [1004, 365] width 293 height 39
click at [858, 346] on select "Yes No" at bounding box center [1004, 365] width 293 height 39
click at [1104, 466] on input "Next" at bounding box center [1094, 452] width 164 height 47
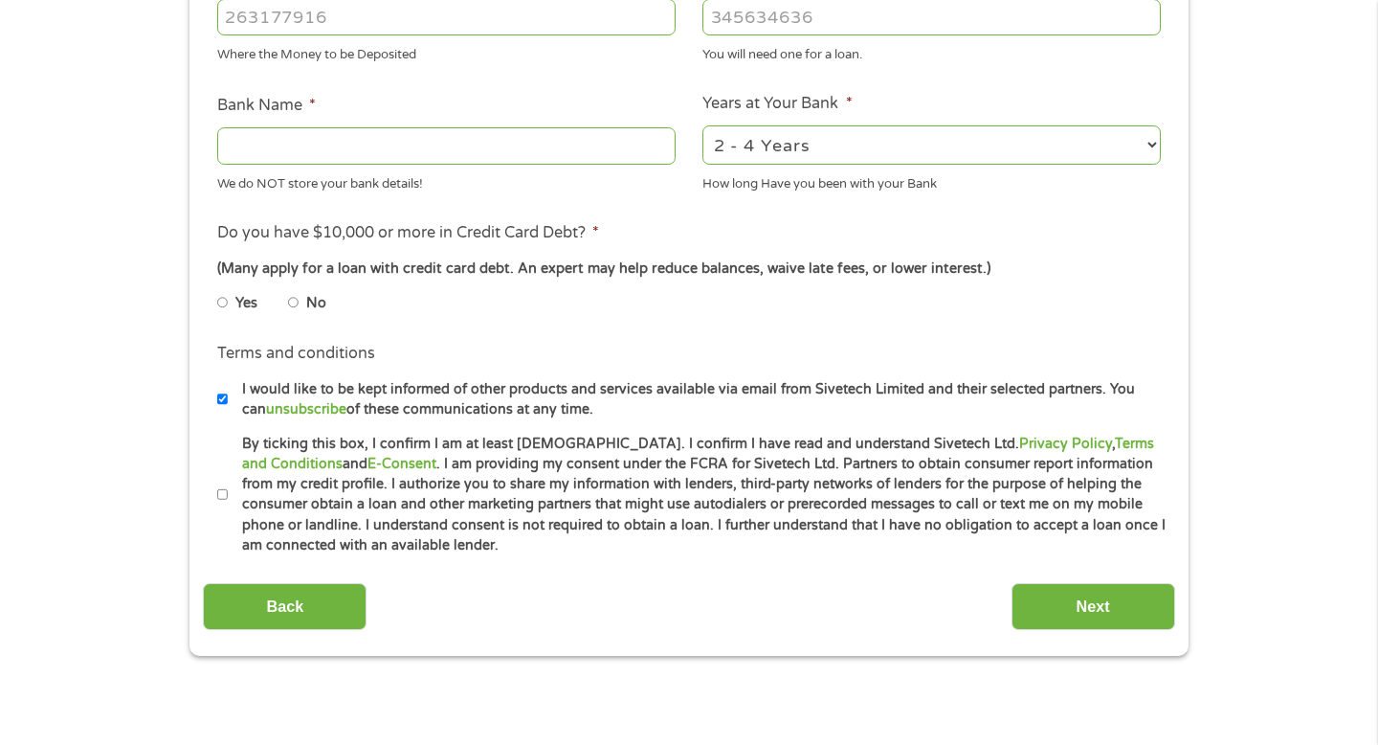
scroll to position [648, 0]
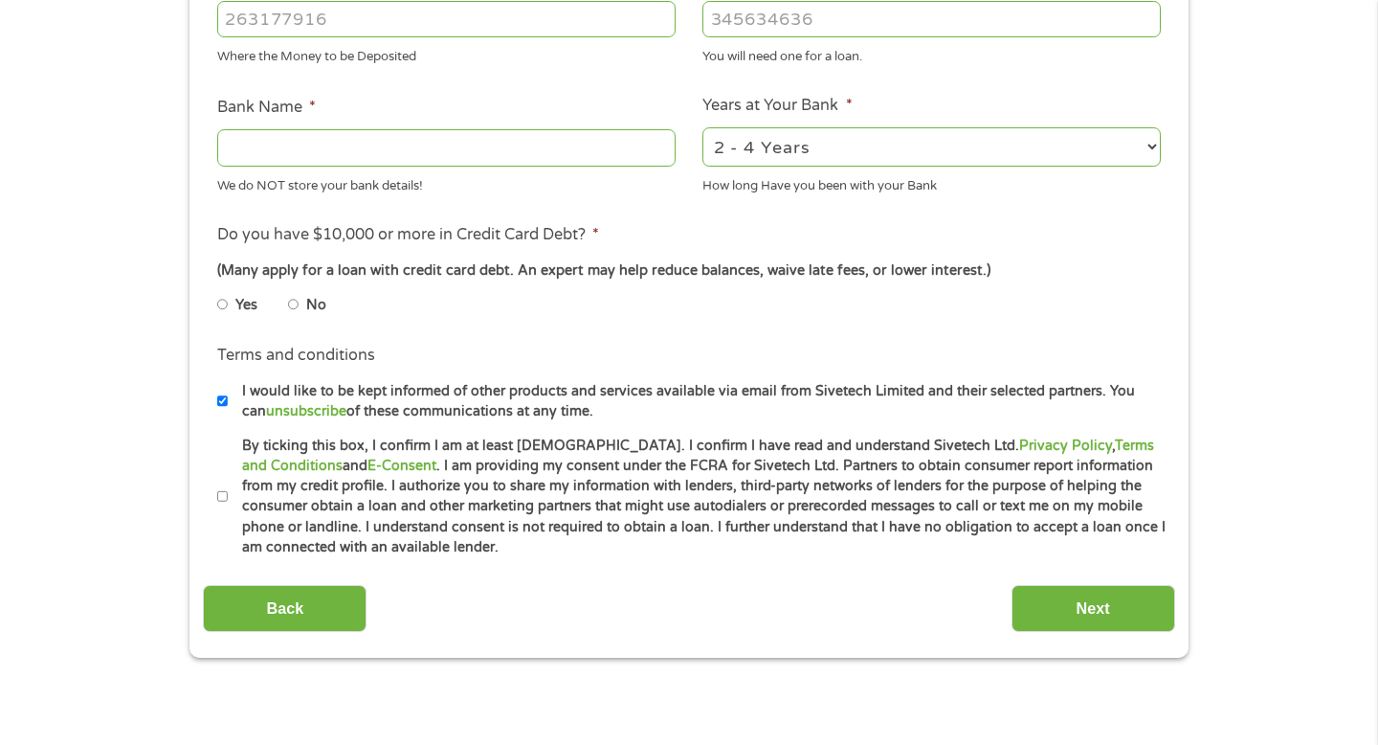
click at [299, 301] on li "No" at bounding box center [322, 304] width 69 height 37
click at [293, 303] on input "No" at bounding box center [293, 304] width 11 height 31
radio input "true"
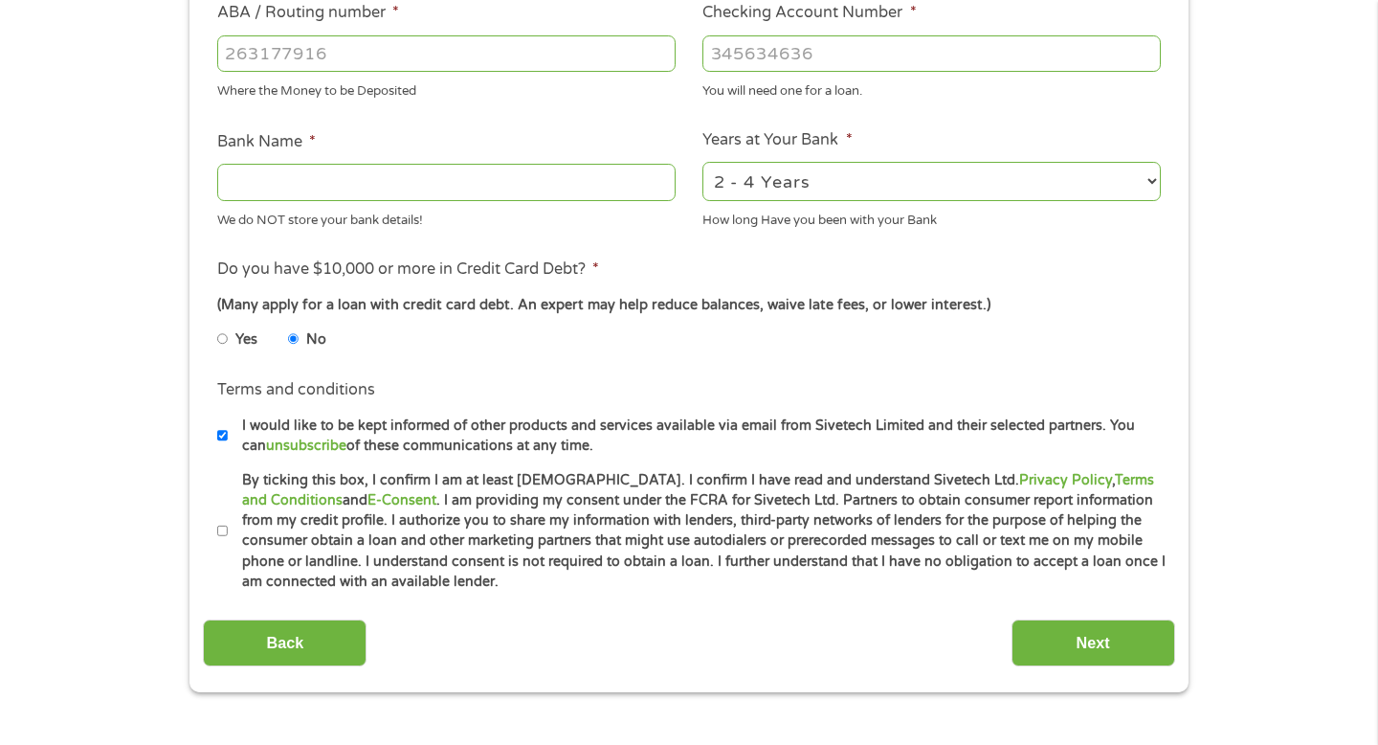
scroll to position [770, 0]
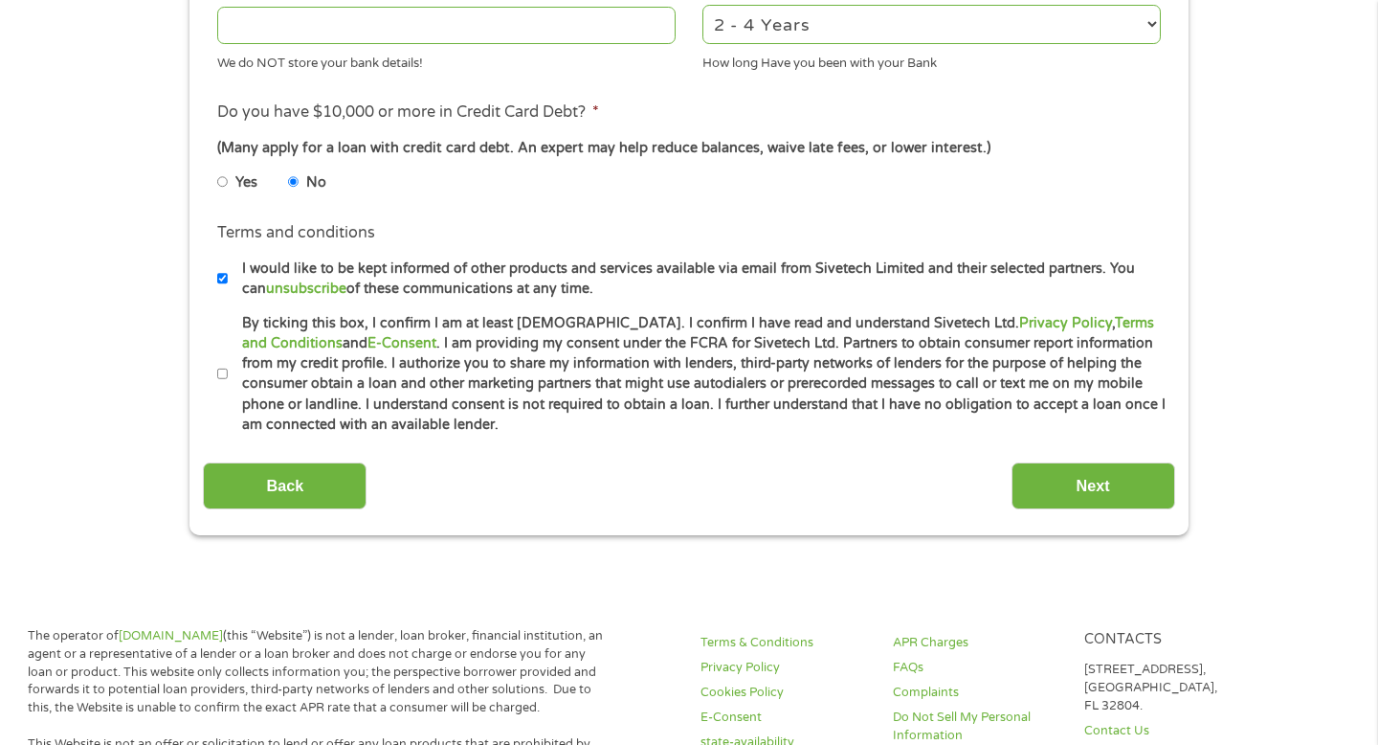
click at [225, 377] on input "By ticking this box, I confirm I am at least [DEMOGRAPHIC_DATA]. I confirm I ha…" at bounding box center [222, 374] width 11 height 31
checkbox input "true"
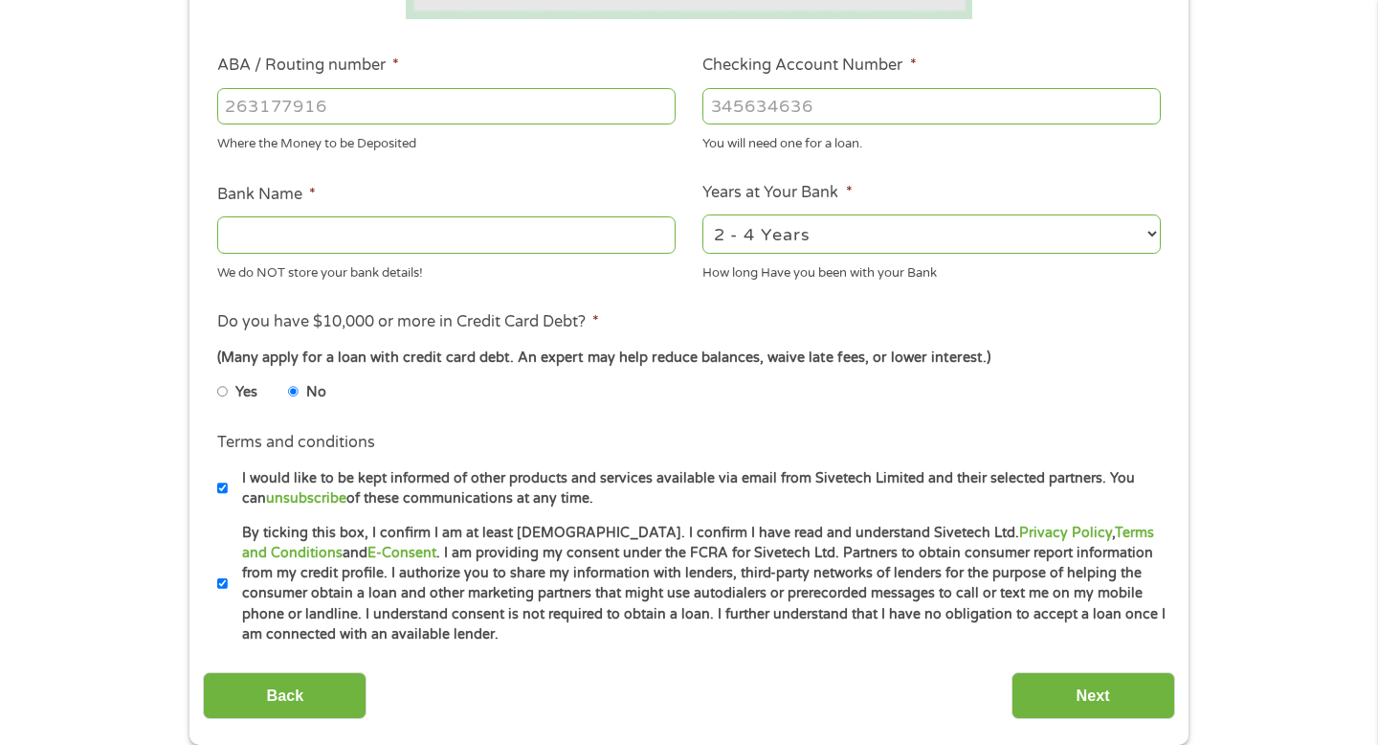
scroll to position [434, 0]
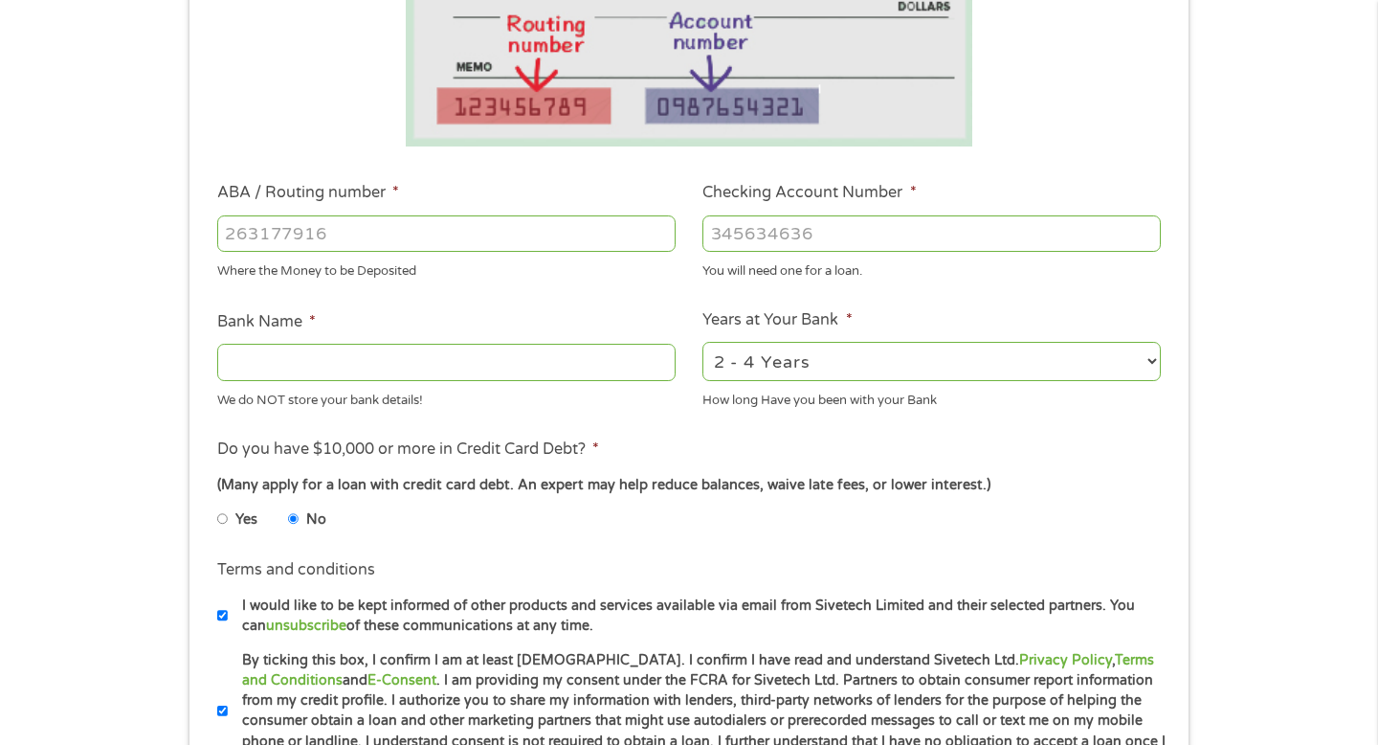
click at [570, 232] on input "ABA / Routing number *" at bounding box center [446, 233] width 458 height 36
click at [542, 239] on input "ABA / Routing number *" at bounding box center [446, 233] width 458 height 36
type input "071214579"
type input "BANK OF AMERICA"
type input "071214579"
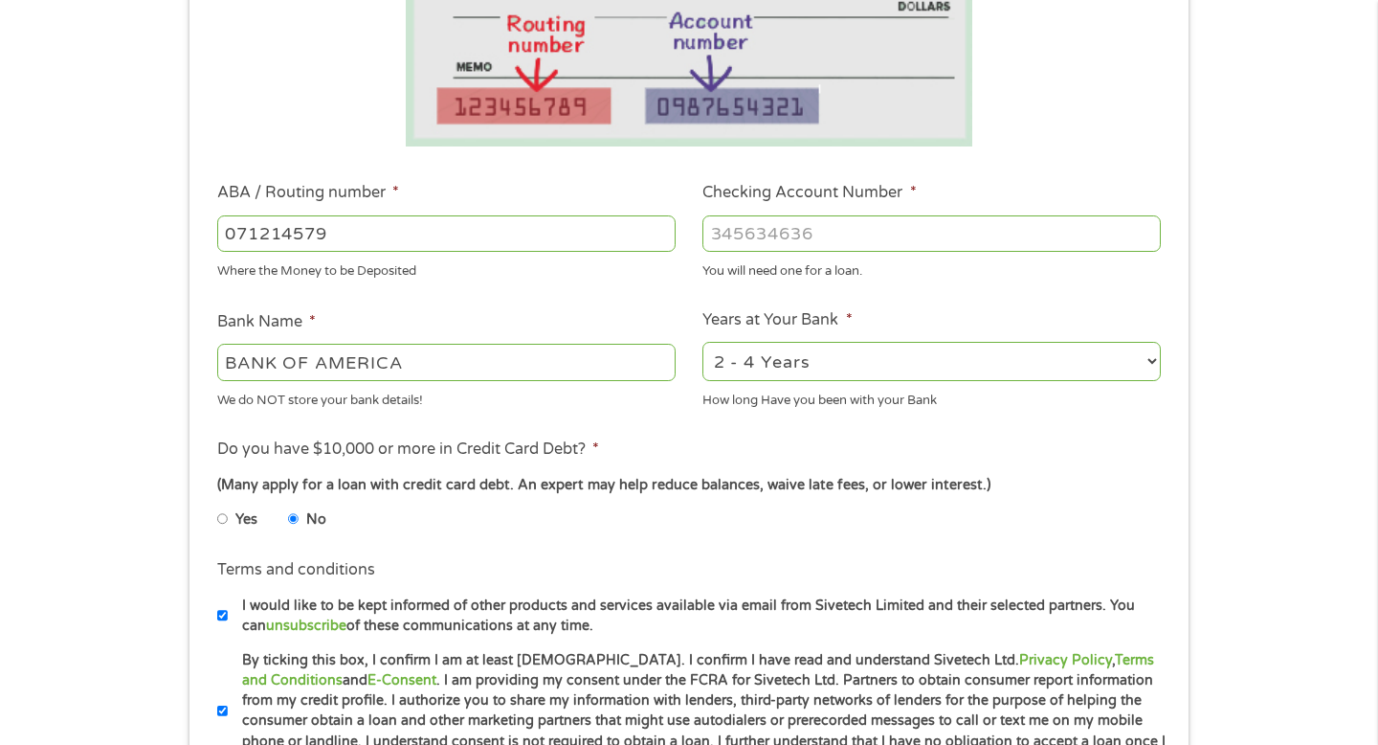
click at [878, 234] on input "Checking Account Number *" at bounding box center [931, 233] width 458 height 36
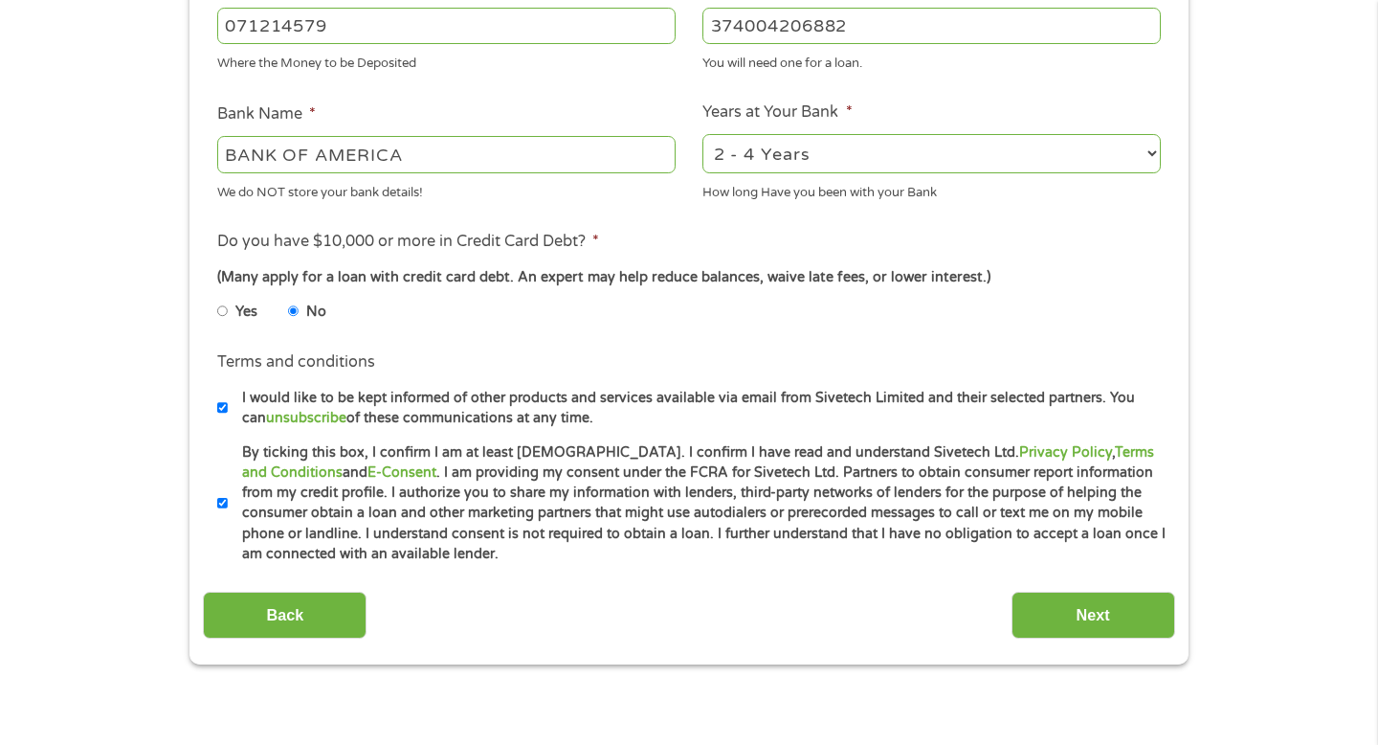
scroll to position [650, 0]
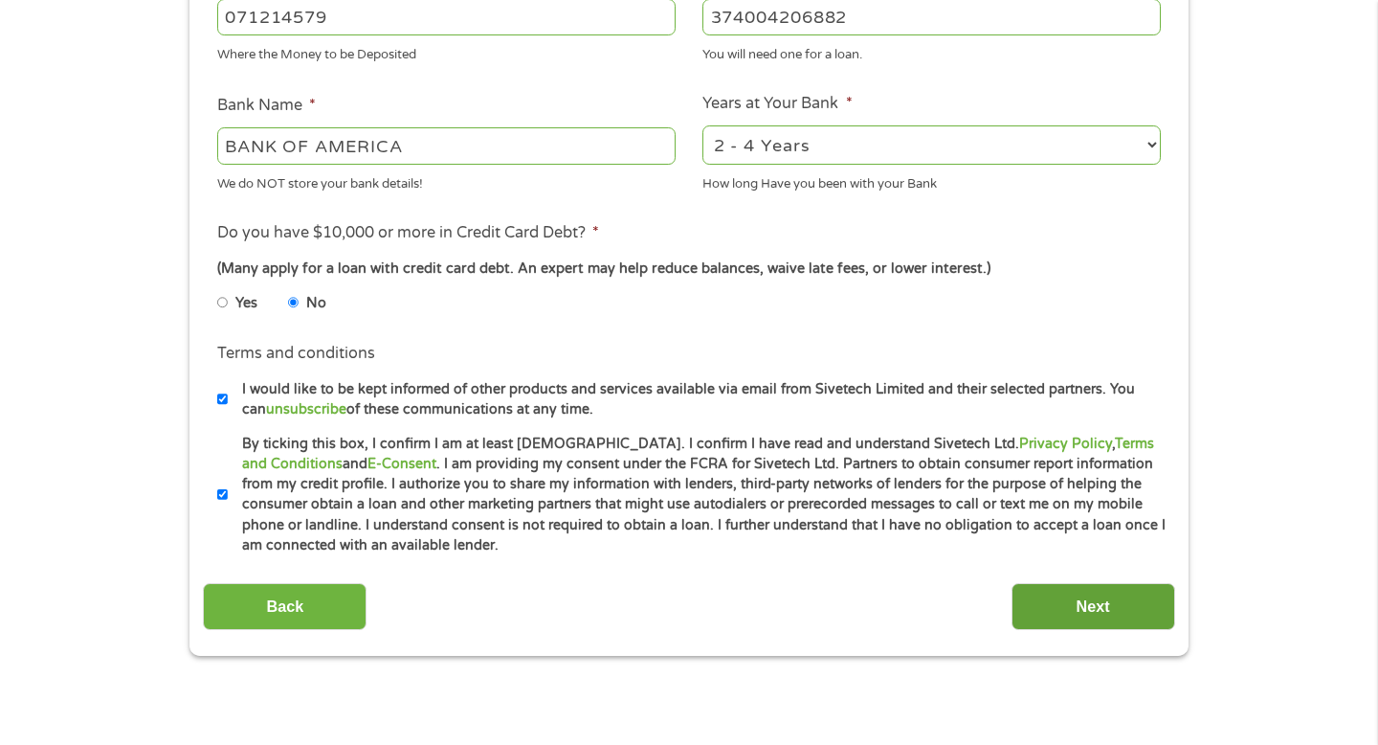
type input "374004206882"
click at [1103, 607] on input "Next" at bounding box center [1094, 606] width 164 height 47
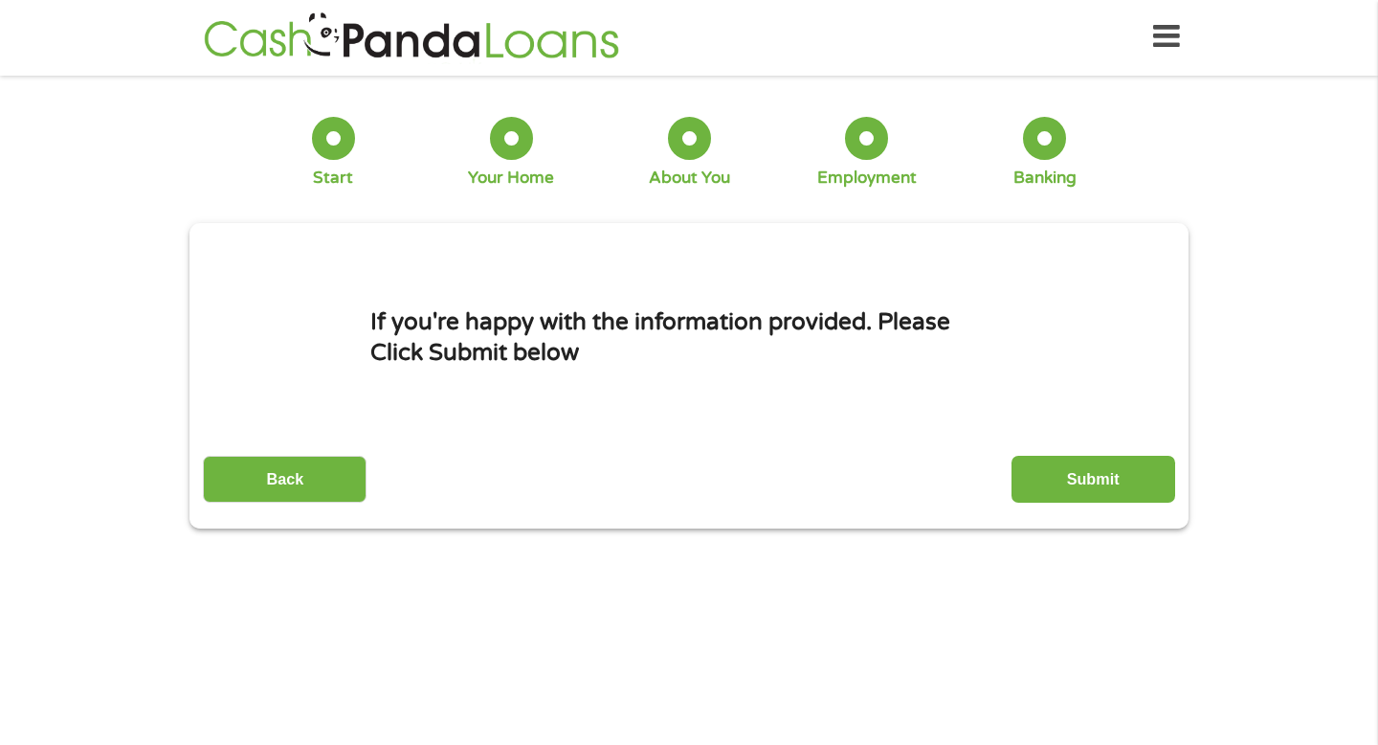
scroll to position [0, 0]
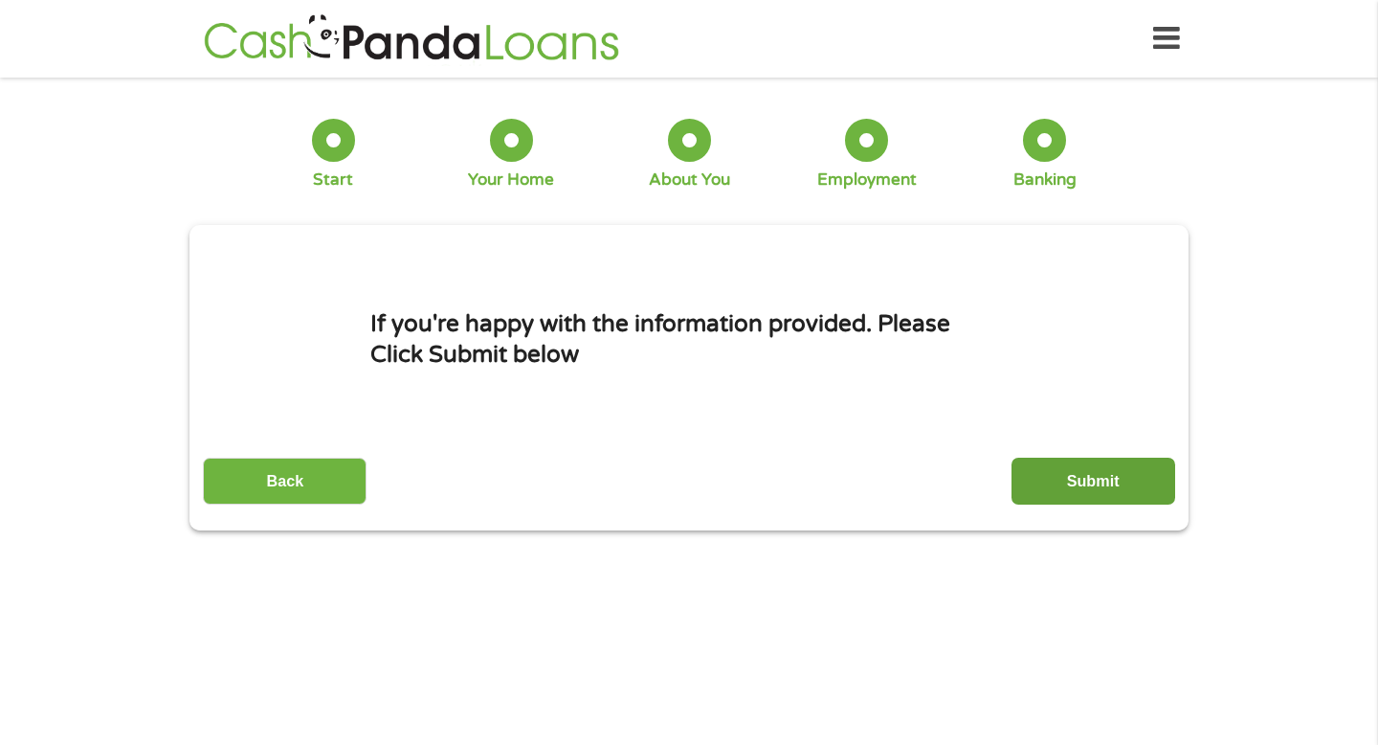
click at [1081, 483] on input "Submit" at bounding box center [1094, 480] width 164 height 47
